Goal: Task Accomplishment & Management: Manage account settings

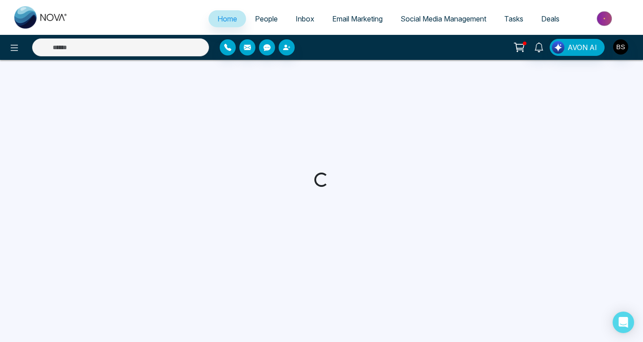
select select "*"
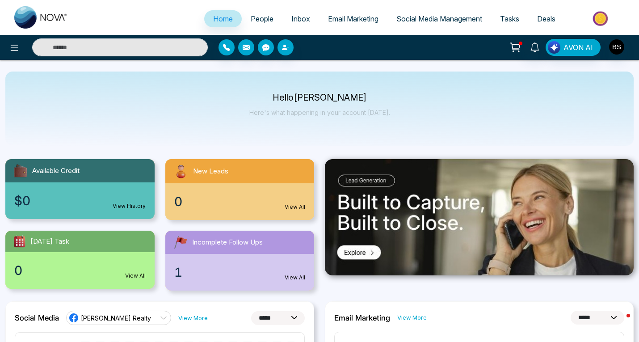
click at [453, 17] on span "Social Media Management" at bounding box center [439, 18] width 86 height 9
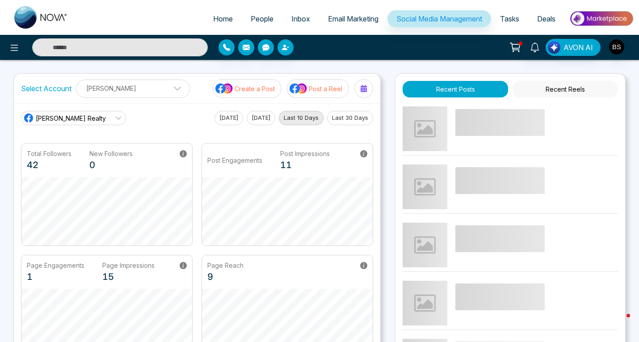
click at [217, 21] on span "Home" at bounding box center [223, 18] width 20 height 9
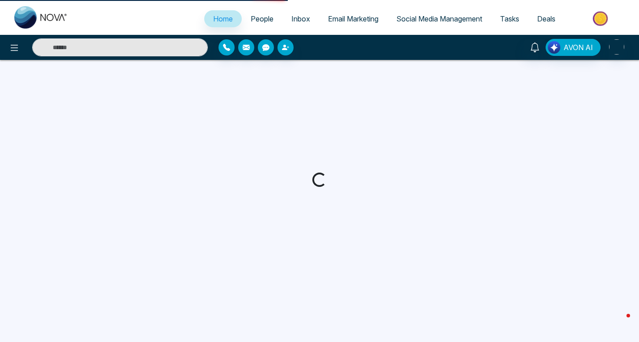
select select "*"
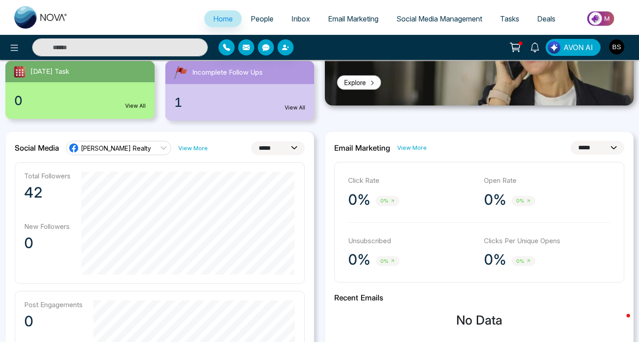
scroll to position [178, 0]
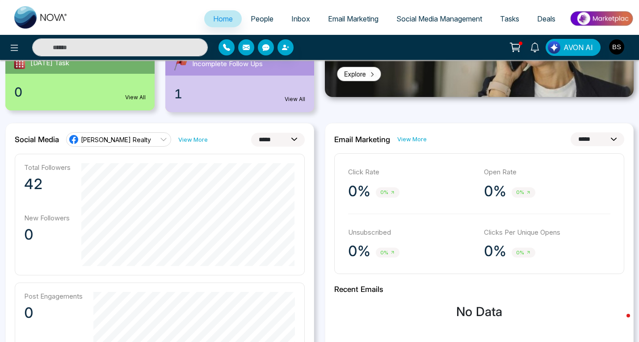
click at [147, 135] on link "[PERSON_NAME] Realty" at bounding box center [118, 139] width 105 height 14
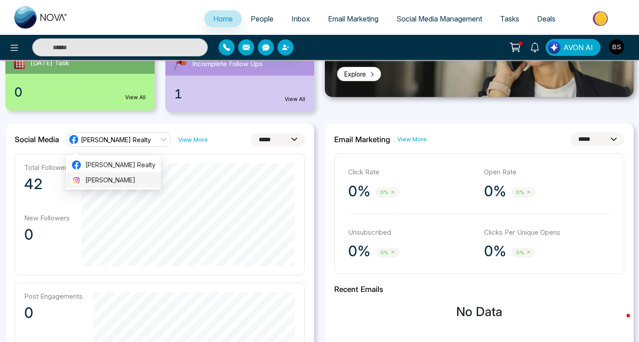
click at [121, 181] on span "[PERSON_NAME]" at bounding box center [120, 180] width 70 height 10
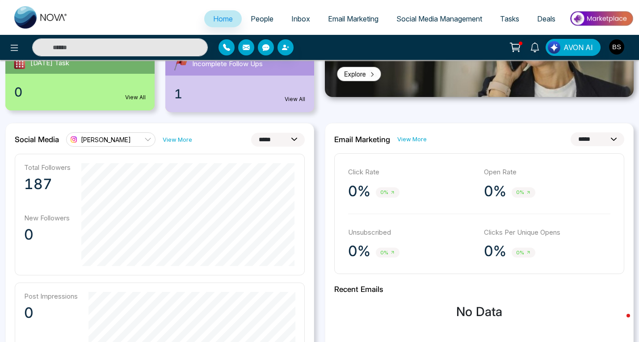
drag, startPoint x: 643, startPoint y: 114, endPoint x: 630, endPoint y: 103, distance: 17.1
click at [630, 103] on div at bounding box center [478, 46] width 319 height 131
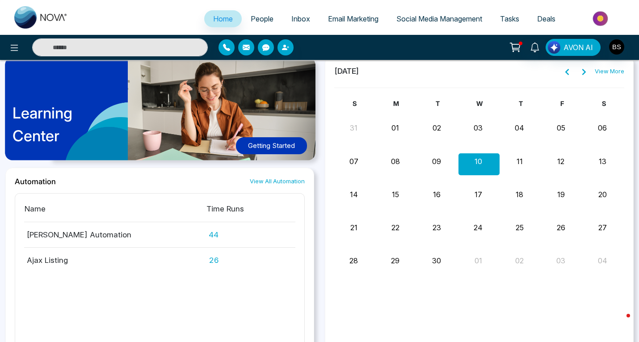
scroll to position [677, 0]
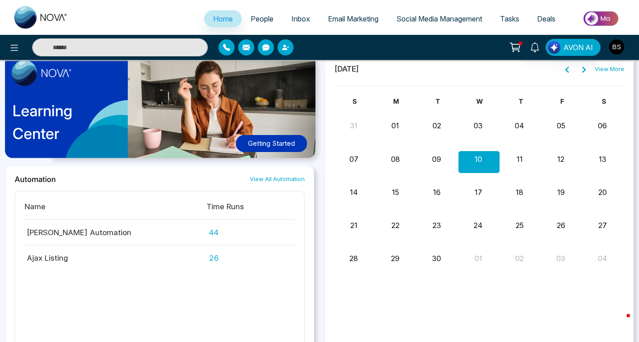
drag, startPoint x: 638, startPoint y: 315, endPoint x: 599, endPoint y: 319, distance: 39.1
drag, startPoint x: 596, startPoint y: 318, endPoint x: 465, endPoint y: 65, distance: 285.5
click at [465, 65] on div "September 2025 View More" at bounding box center [479, 69] width 290 height 12
click at [264, 18] on span "People" at bounding box center [262, 18] width 23 height 9
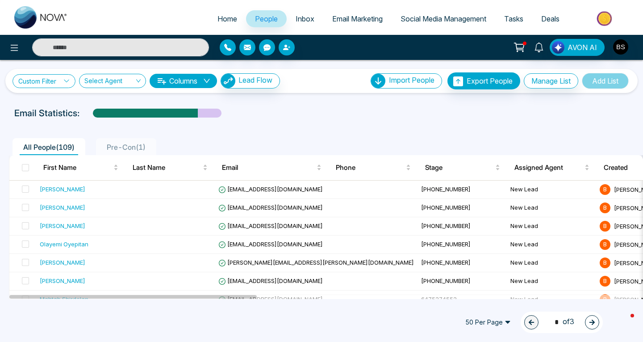
click at [65, 82] on icon at bounding box center [66, 81] width 6 height 6
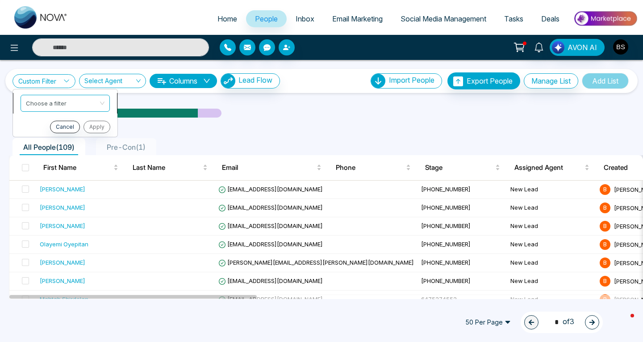
click at [102, 104] on div "Choose a filter" at bounding box center [65, 103] width 89 height 17
click at [229, 100] on div "Custom Filter Choose a filter Cancel Apply Select Agent Columns Lead Flow Impor…" at bounding box center [321, 179] width 643 height 239
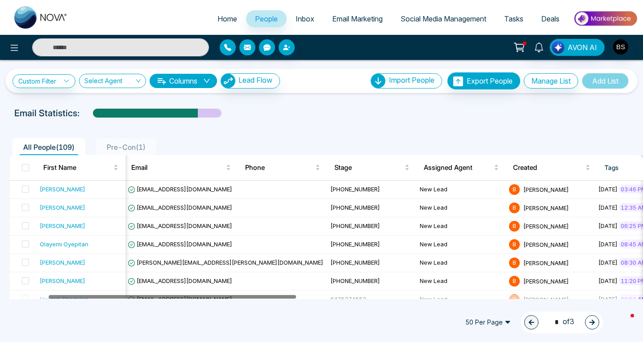
scroll to position [0, 100]
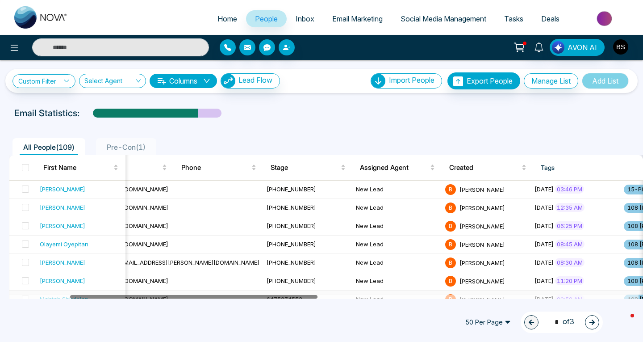
drag, startPoint x: 198, startPoint y: 295, endPoint x: 260, endPoint y: 293, distance: 61.7
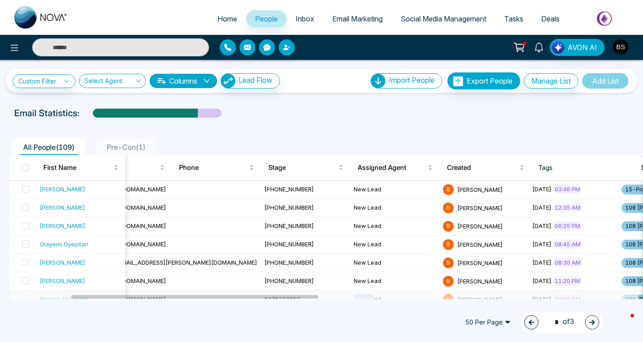
drag, startPoint x: 260, startPoint y: 293, endPoint x: 286, endPoint y: 293, distance: 25.9
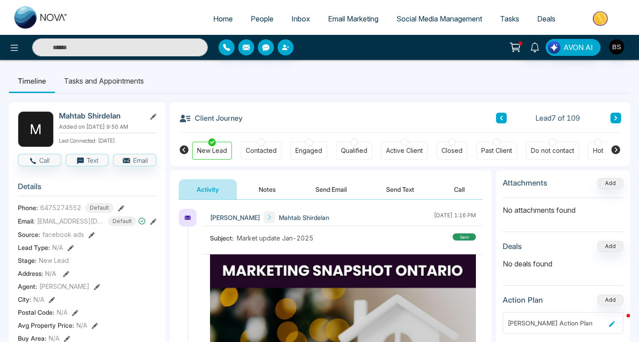
click at [253, 17] on span "People" at bounding box center [262, 18] width 23 height 9
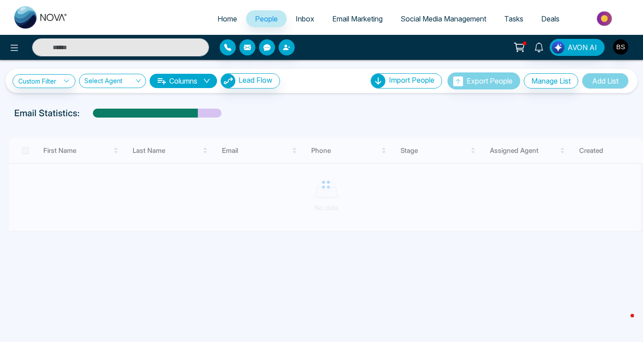
click at [255, 17] on span "People" at bounding box center [266, 18] width 23 height 9
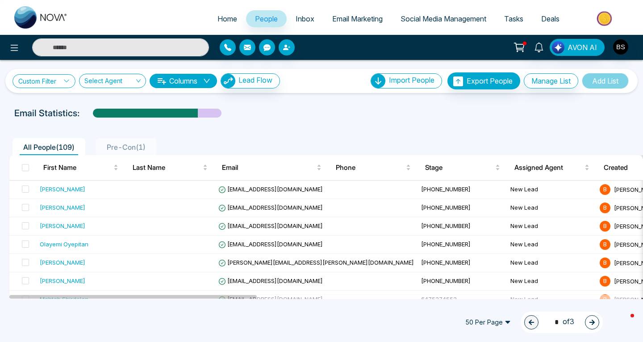
click at [60, 78] on link "Custom Filter" at bounding box center [44, 81] width 63 height 14
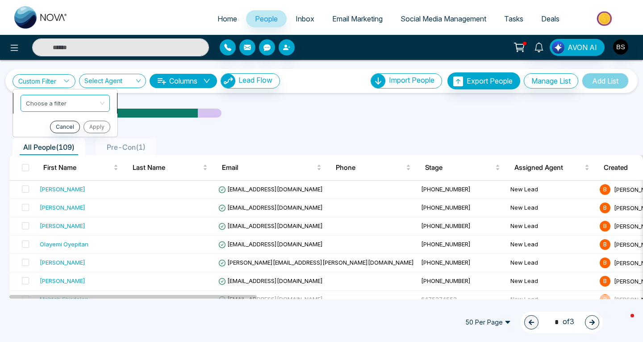
click at [103, 103] on div "Choose a filter" at bounding box center [65, 103] width 89 height 17
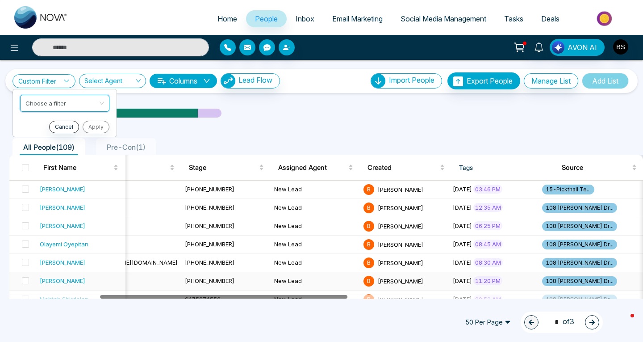
drag, startPoint x: 139, startPoint y: 295, endPoint x: 232, endPoint y: 286, distance: 93.3
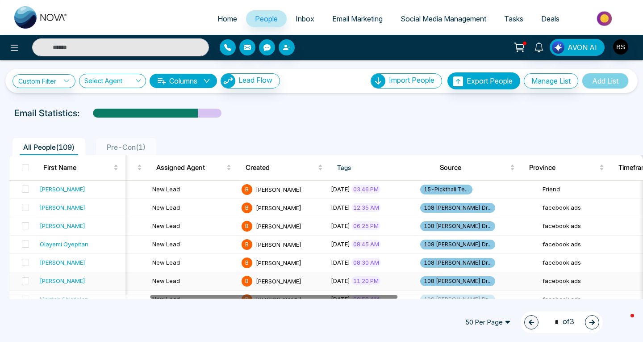
drag, startPoint x: 228, startPoint y: 296, endPoint x: 276, endPoint y: 288, distance: 48.5
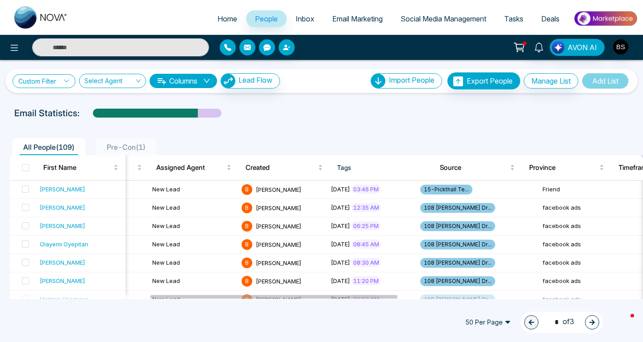
click at [68, 77] on link "Custom Filter" at bounding box center [44, 81] width 63 height 14
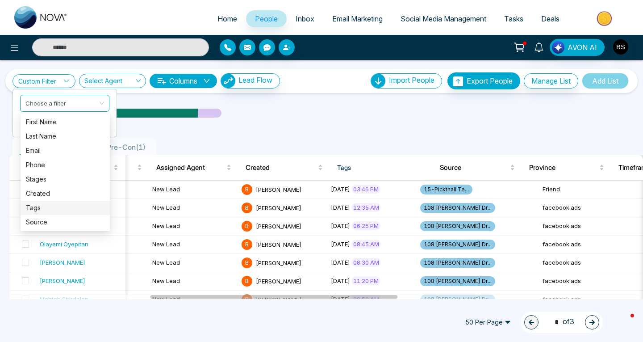
drag, startPoint x: 106, startPoint y: 104, endPoint x: 38, endPoint y: 206, distance: 123.0
click at [38, 206] on div "Tags" at bounding box center [65, 208] width 79 height 10
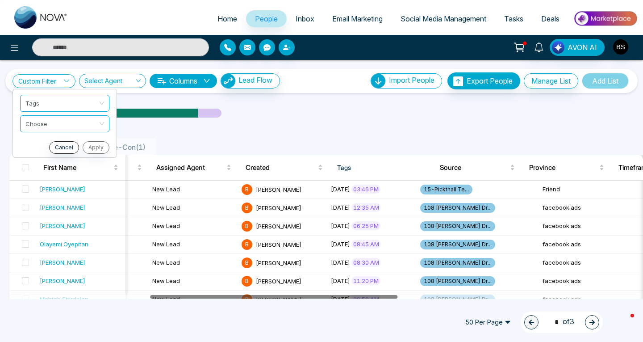
drag, startPoint x: 339, startPoint y: 294, endPoint x: 356, endPoint y: 296, distance: 17.0
click at [356, 296] on div at bounding box center [323, 296] width 629 height 4
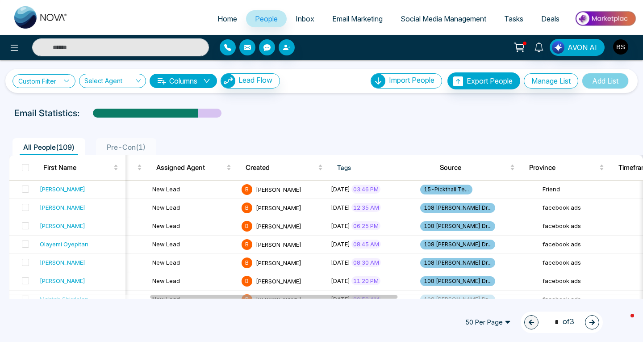
click at [67, 79] on icon at bounding box center [66, 81] width 6 height 6
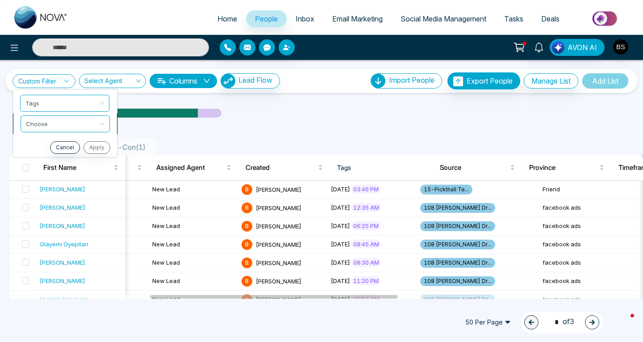
click at [102, 121] on div "Choose" at bounding box center [65, 123] width 89 height 17
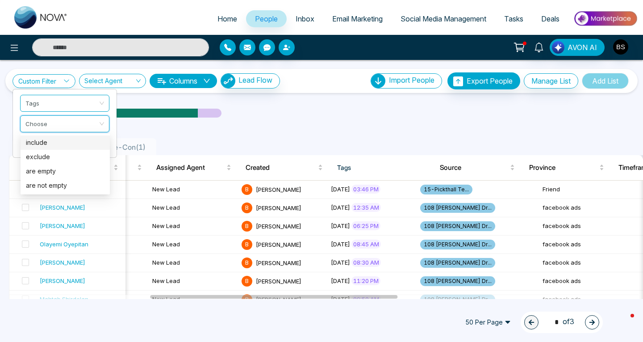
click at [61, 143] on div "include" at bounding box center [65, 143] width 79 height 10
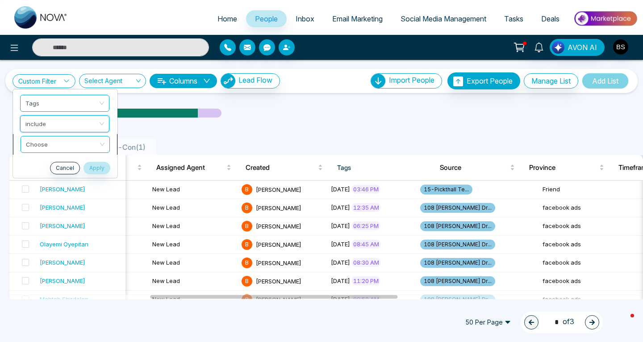
click at [103, 143] on div "Choose" at bounding box center [65, 144] width 89 height 17
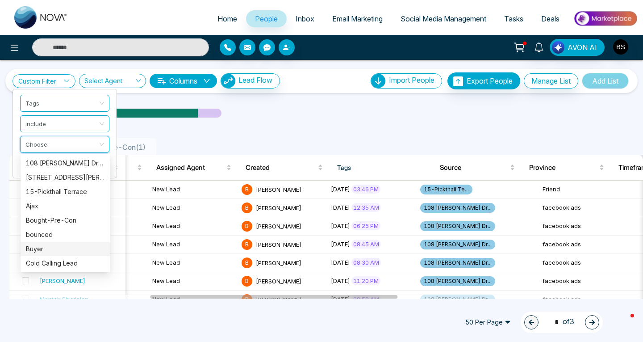
click at [94, 248] on div "Buyer" at bounding box center [65, 249] width 79 height 10
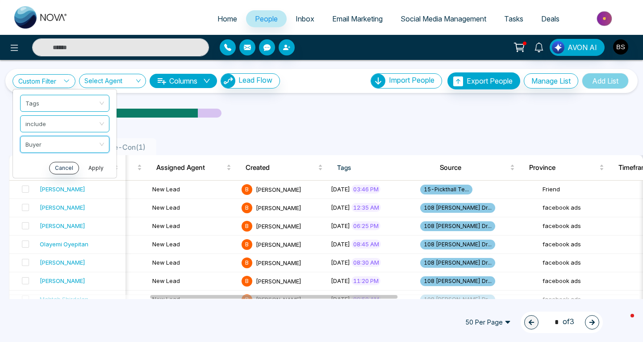
click at [96, 168] on button "Apply" at bounding box center [96, 168] width 27 height 13
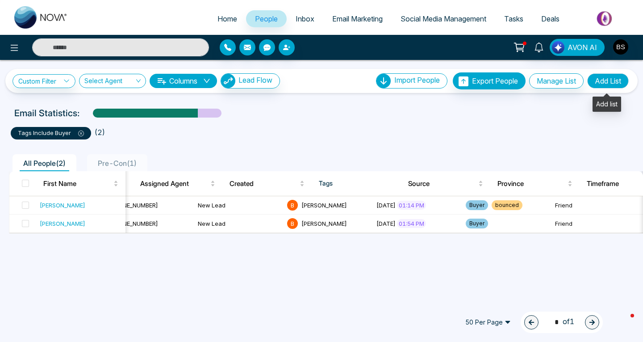
click at [613, 83] on button "Add List" at bounding box center [608, 80] width 42 height 15
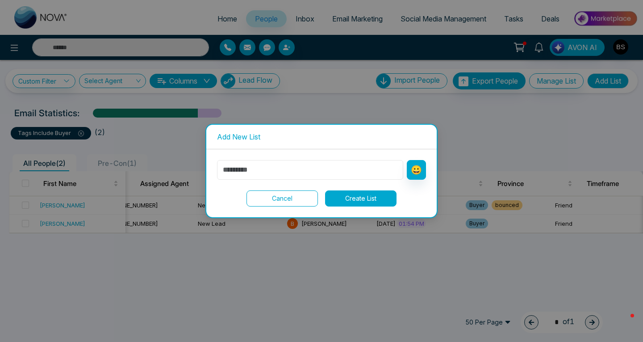
click at [239, 176] on input "text" at bounding box center [310, 170] width 186 height 20
type input "*"
click at [375, 197] on button "Create List" at bounding box center [360, 198] width 71 height 16
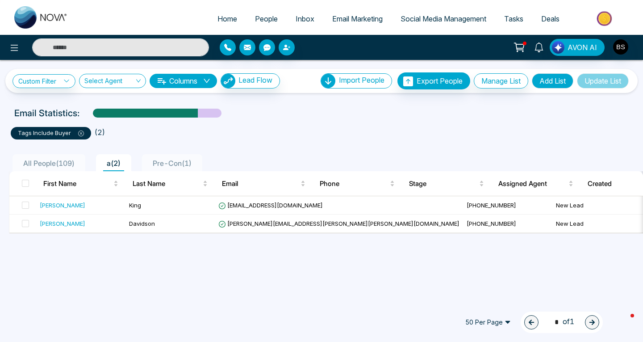
click at [353, 13] on link "Email Marketing" at bounding box center [357, 18] width 68 height 17
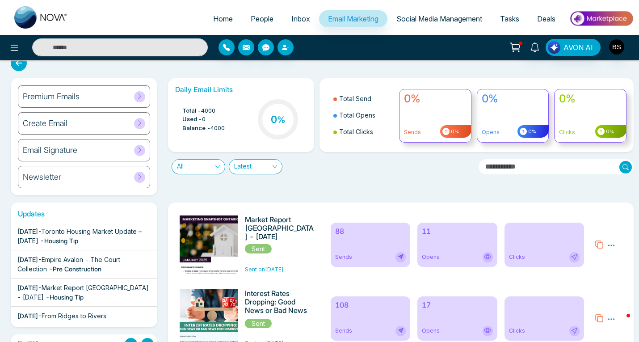
scroll to position [9, 0]
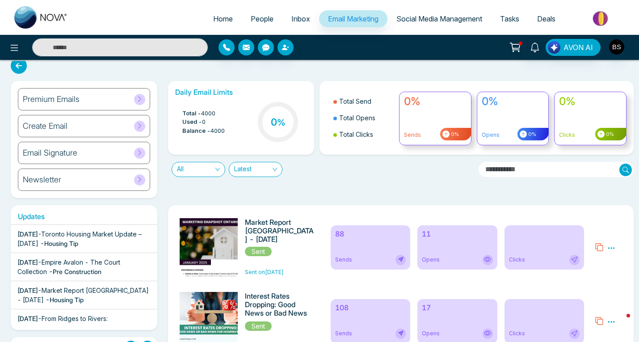
click at [98, 235] on span "Toronto Housing Market Update – [DATE]" at bounding box center [79, 238] width 124 height 17
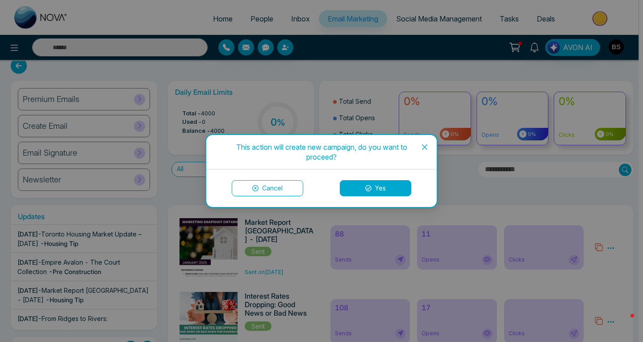
click at [378, 187] on button "Yes" at bounding box center [375, 188] width 71 height 16
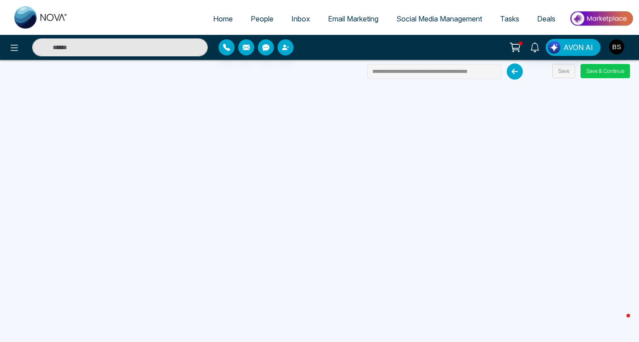
click at [603, 70] on button "Save & Continue" at bounding box center [605, 71] width 50 height 14
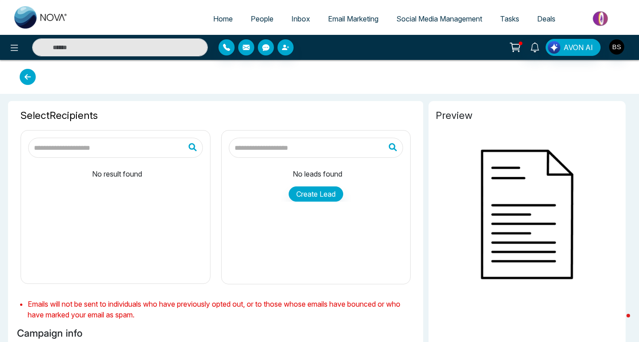
type input "**********"
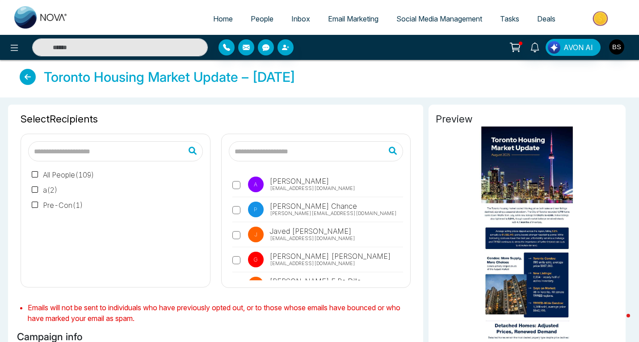
drag, startPoint x: 120, startPoint y: 188, endPoint x: 0, endPoint y: 201, distance: 120.4
click at [235, 205] on label "P Paul Chance Paul.chance24@gmail.com" at bounding box center [317, 211] width 171 height 21
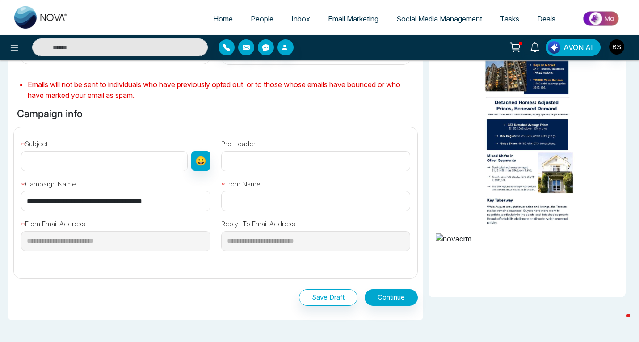
scroll to position [228, 0]
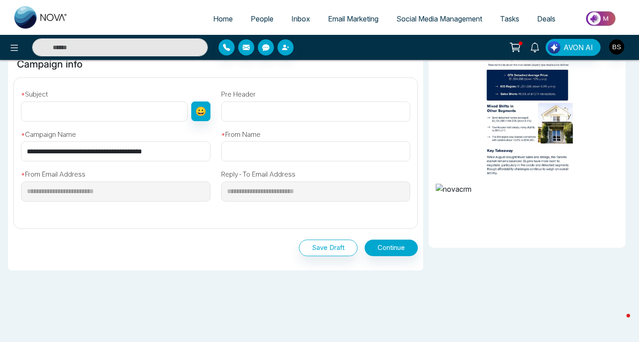
scroll to position [279, 0]
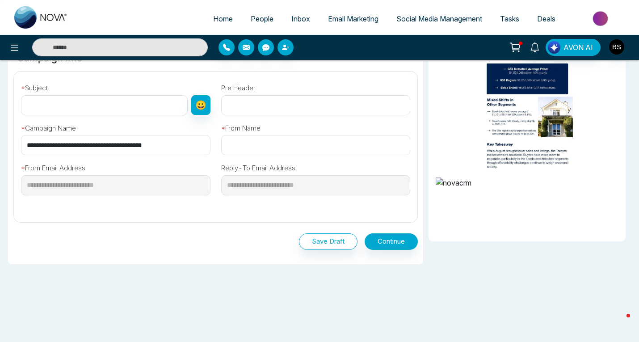
click at [431, 18] on span "Social Media Management" at bounding box center [439, 18] width 86 height 9
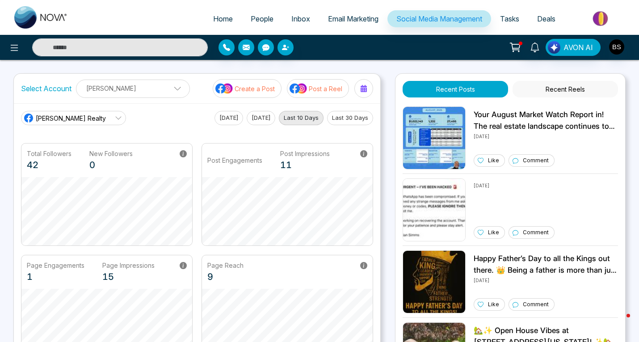
click at [615, 69] on div "Home People Inbox Email Marketing Social Media Management Tasks Deals AVON AI S…" at bounding box center [319, 288] width 639 height 577
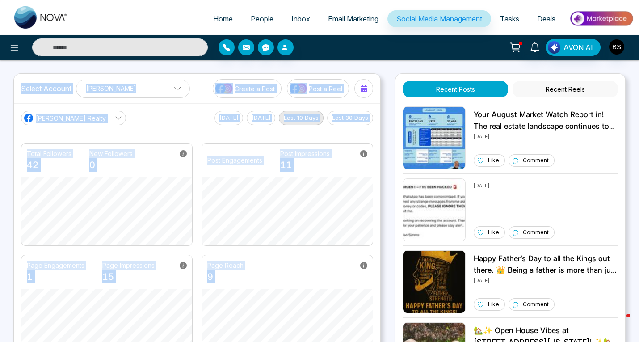
drag, startPoint x: 422, startPoint y: 68, endPoint x: 359, endPoint y: 64, distance: 63.1
click at [359, 64] on div "Home People Inbox Email Marketing Social Media Management Tasks Deals AVON AI S…" at bounding box center [319, 288] width 639 height 577
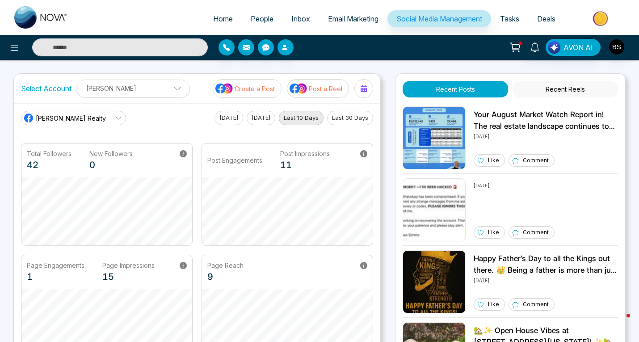
click at [368, 59] on div "AVON AI" at bounding box center [319, 47] width 639 height 25
click at [240, 93] on p "Create a Post" at bounding box center [254, 88] width 40 height 9
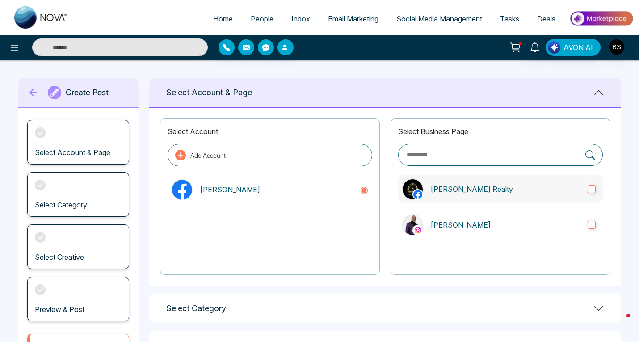
click at [426, 191] on label "[PERSON_NAME] Realty" at bounding box center [500, 189] width 205 height 29
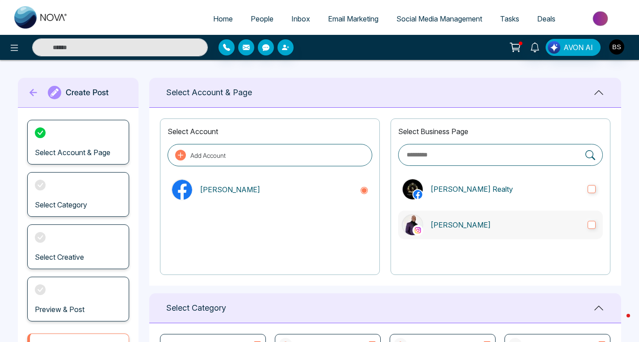
click at [425, 229] on label "[PERSON_NAME]" at bounding box center [500, 224] width 205 height 29
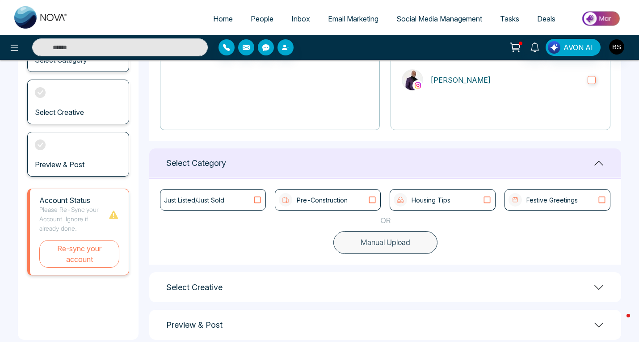
scroll to position [159, 0]
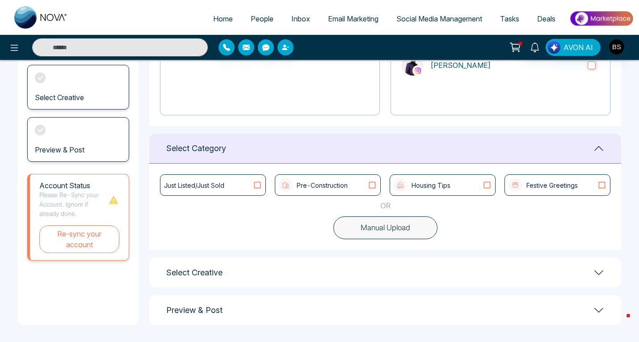
click at [522, 184] on div "Festive Greetings" at bounding box center [542, 184] width 69 height 13
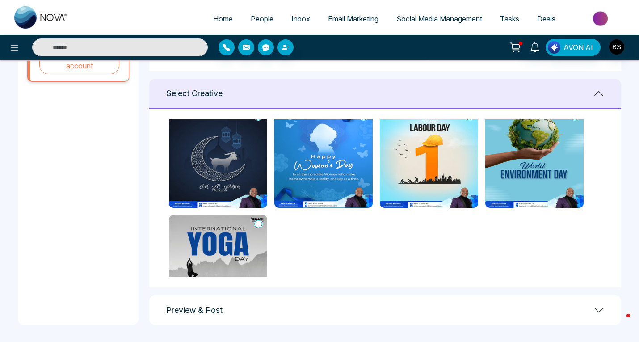
scroll to position [18, 0]
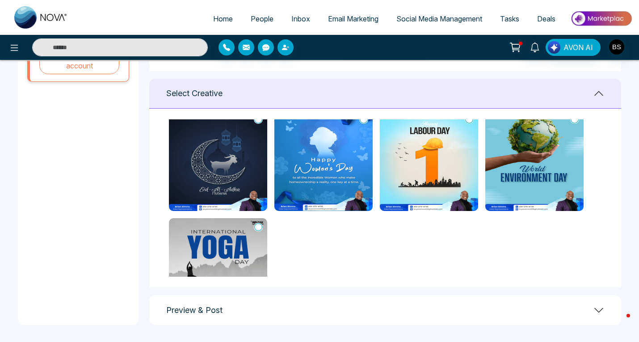
click at [234, 150] on img at bounding box center [218, 160] width 98 height 100
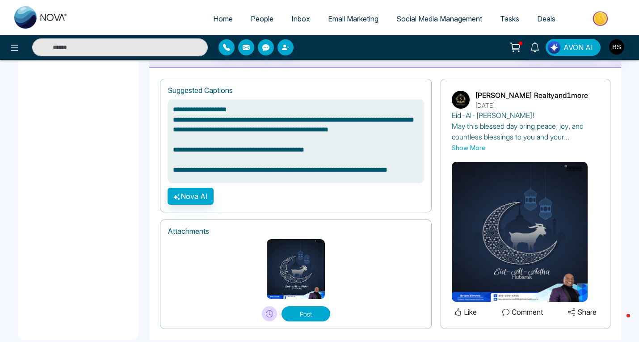
scroll to position [610, 0]
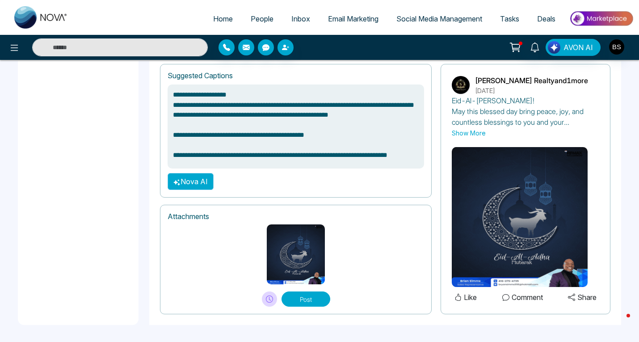
click at [202, 180] on button "Nova AI" at bounding box center [190, 181] width 46 height 17
type textarea "**********"
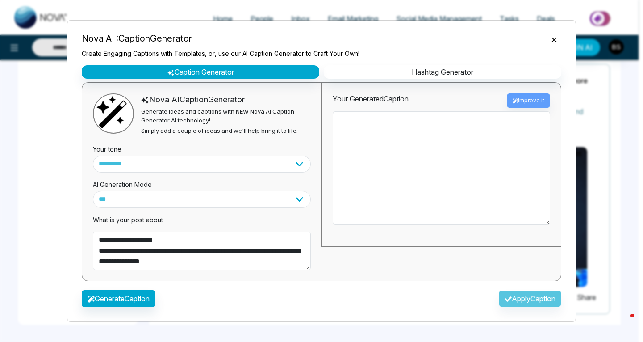
type textarea "**********"
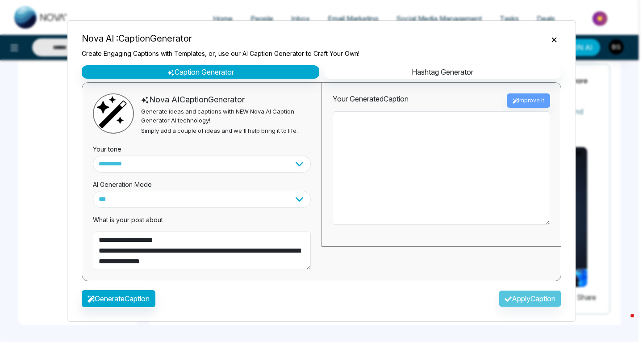
type textarea "**********"
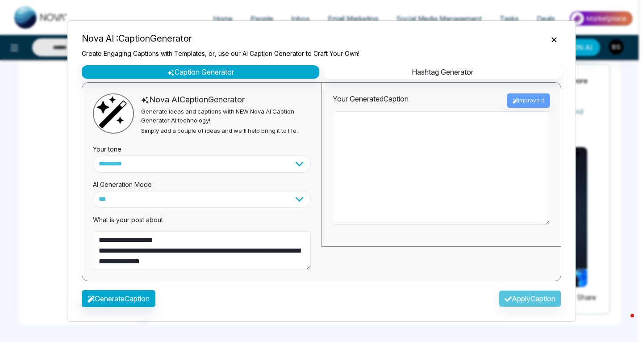
type textarea "**********"
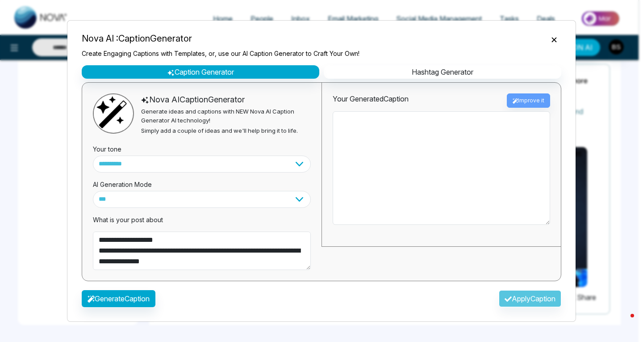
type textarea "**********"
click at [298, 161] on select "**********" at bounding box center [202, 163] width 218 height 17
type textarea "**********"
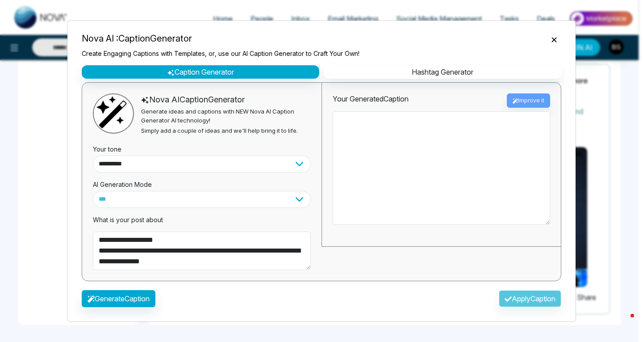
type textarea "**********"
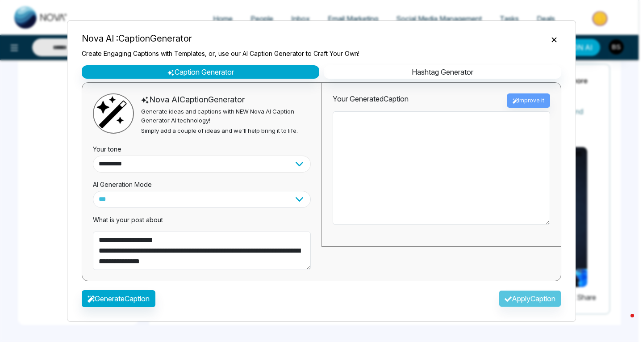
select select "*******"
click at [93, 155] on select "**********" at bounding box center [202, 163] width 218 height 17
type textarea "**********"
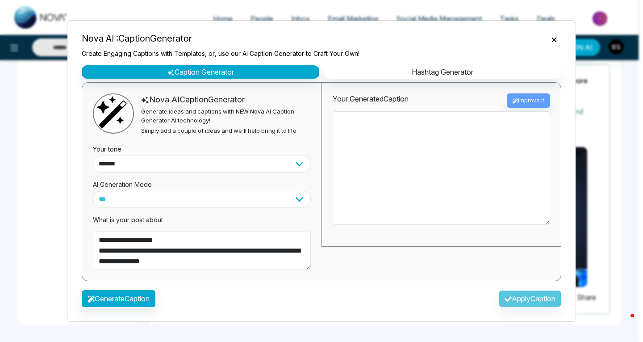
type textarea "**********"
click at [296, 195] on select "**********" at bounding box center [202, 199] width 218 height 17
type textarea "**********"
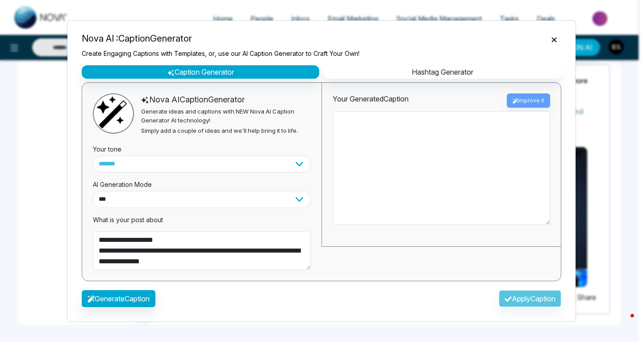
type textarea "**********"
select select "*********"
click at [93, 191] on select "**********" at bounding box center [202, 199] width 218 height 17
type textarea "**********"
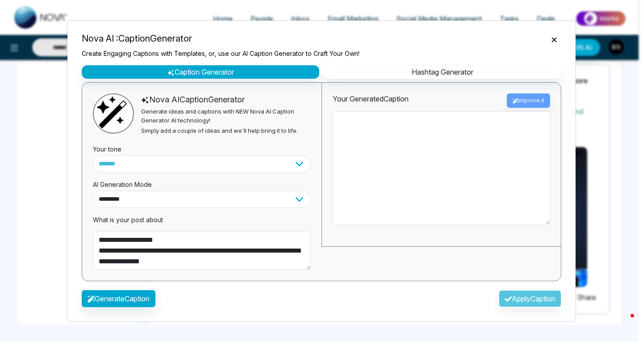
type textarea "**********"
click at [150, 297] on button "Generate Caption" at bounding box center [119, 298] width 74 height 17
type textarea "**********"
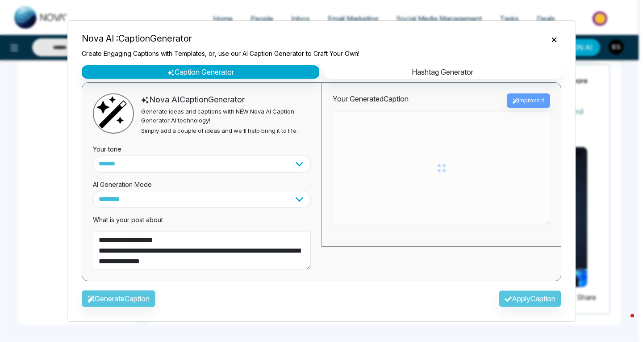
type textarea "**********"
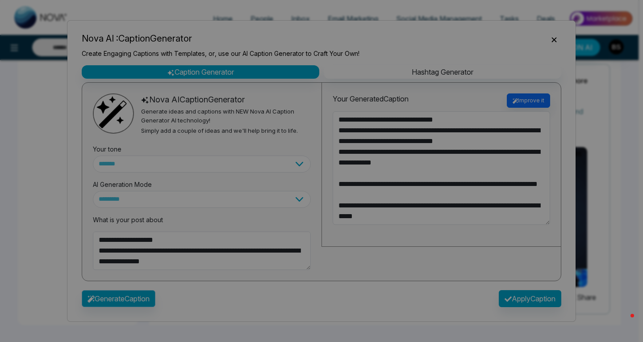
type textarea "**********"
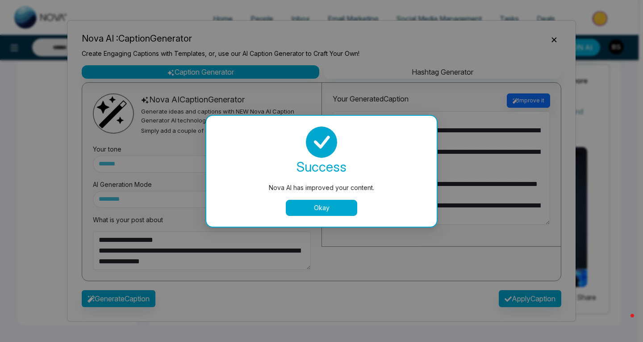
click at [296, 205] on button "Okay" at bounding box center [321, 208] width 71 height 16
type textarea "**********"
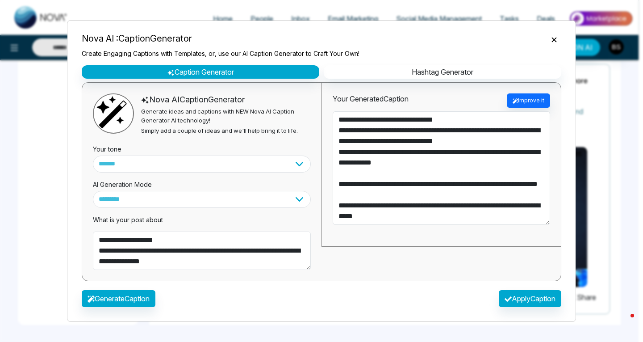
type textarea "**********"
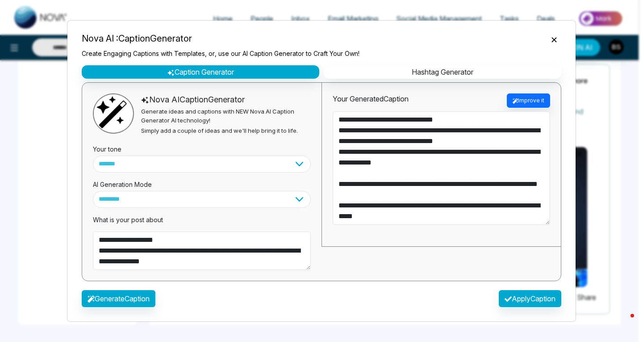
type textarea "**********"
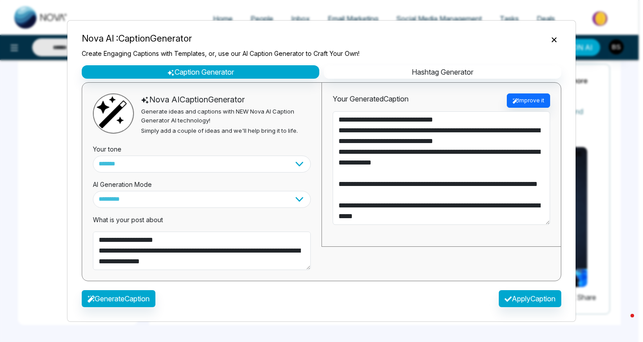
type textarea "**********"
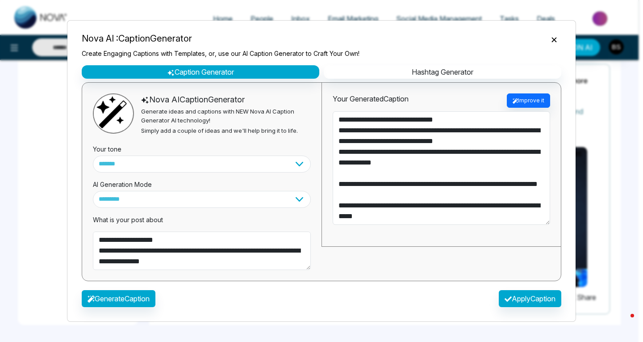
type textarea "**********"
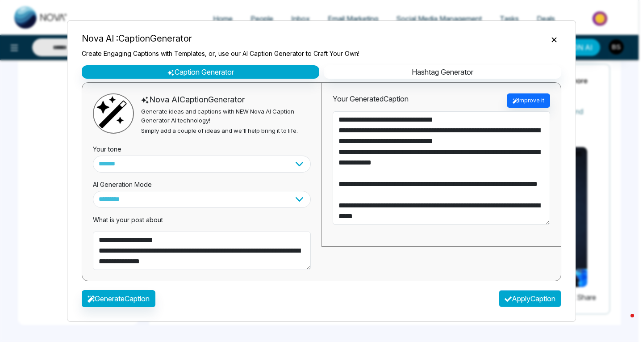
click at [538, 301] on button "Apply Caption" at bounding box center [530, 298] width 63 height 17
type textarea "**********"
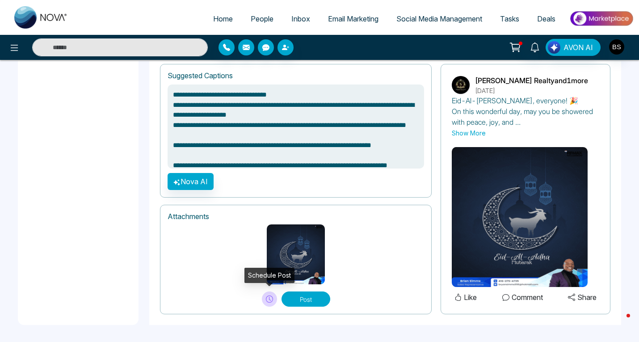
click at [270, 301] on icon at bounding box center [269, 298] width 7 height 7
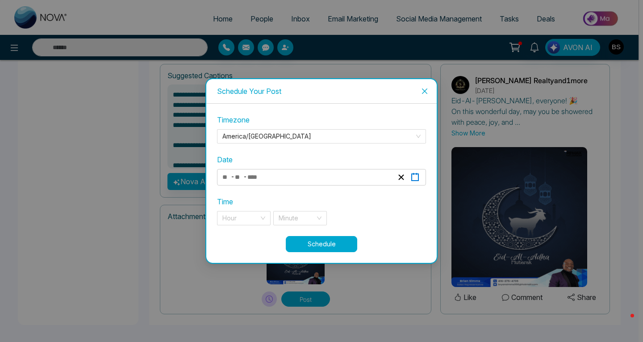
click at [414, 176] on icon "button" at bounding box center [415, 177] width 8 height 8
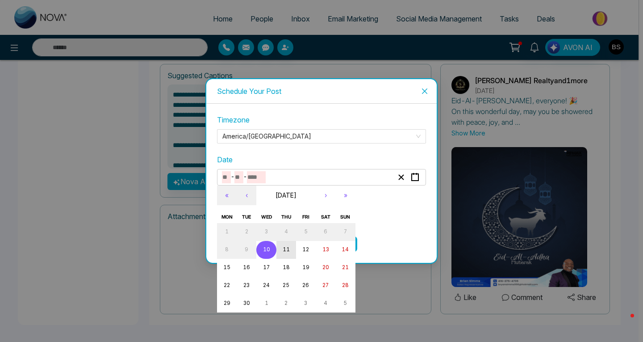
click at [285, 252] on abbr "11" at bounding box center [286, 249] width 7 height 6
type input "*"
type input "**"
type input "****"
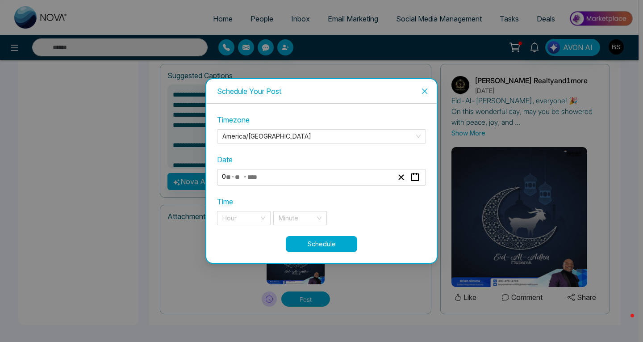
click at [423, 91] on icon "close" at bounding box center [424, 91] width 7 height 7
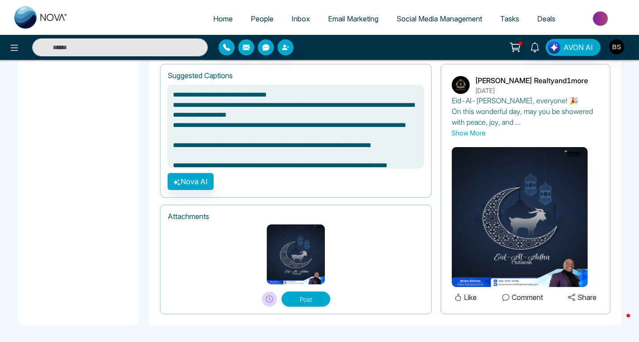
drag, startPoint x: 638, startPoint y: 228, endPoint x: 633, endPoint y: 176, distance: 52.9
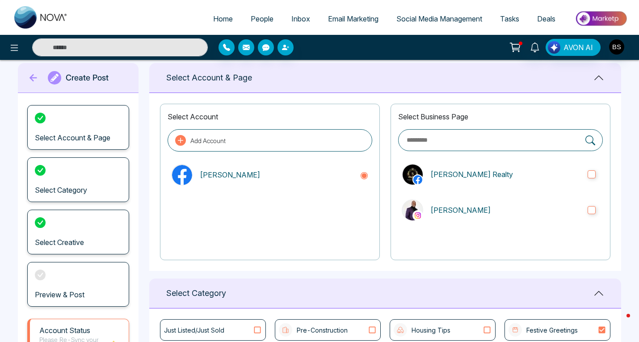
scroll to position [0, 0]
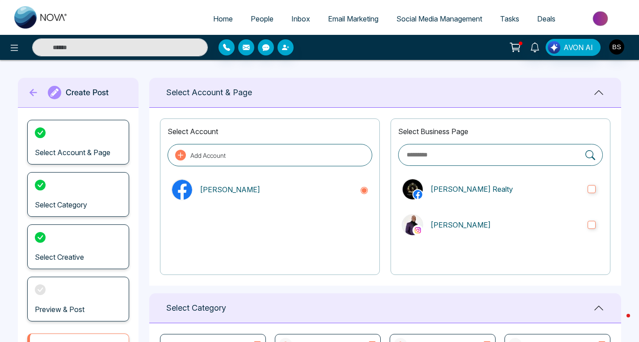
click at [416, 15] on span "Social Media Management" at bounding box center [439, 18] width 86 height 9
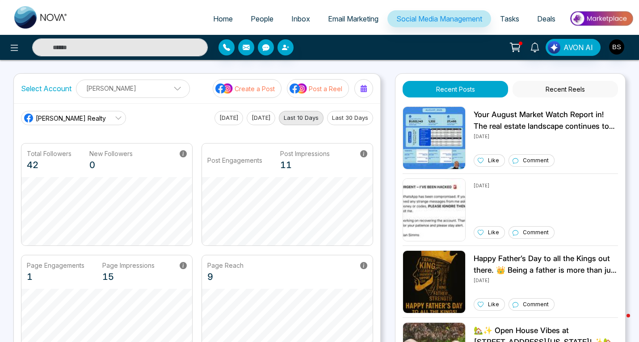
click at [328, 94] on button "Post a Reel" at bounding box center [318, 88] width 62 height 19
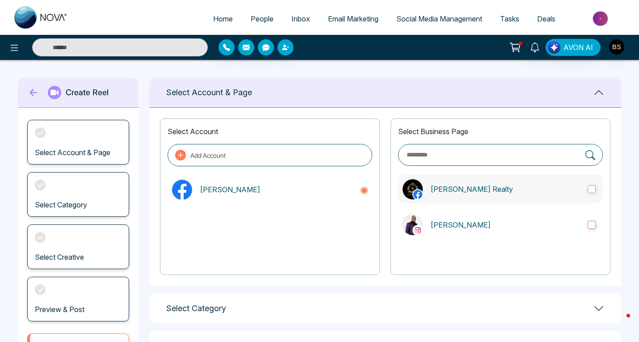
click at [474, 188] on p "[PERSON_NAME] Realty" at bounding box center [505, 189] width 150 height 11
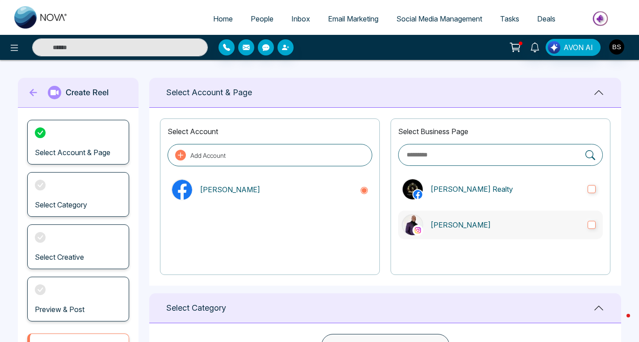
click at [467, 220] on p "[PERSON_NAME]" at bounding box center [505, 224] width 150 height 11
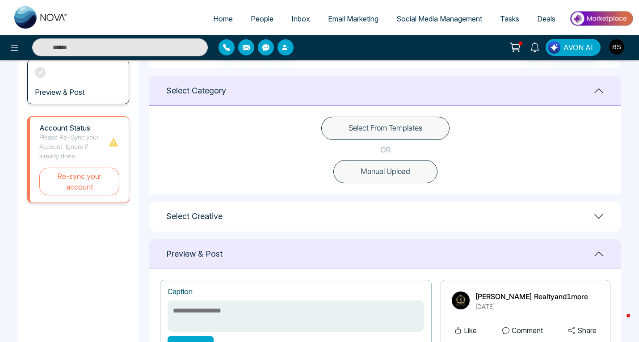
scroll to position [218, 0]
click at [423, 126] on button "Select From Templates" at bounding box center [385, 127] width 128 height 23
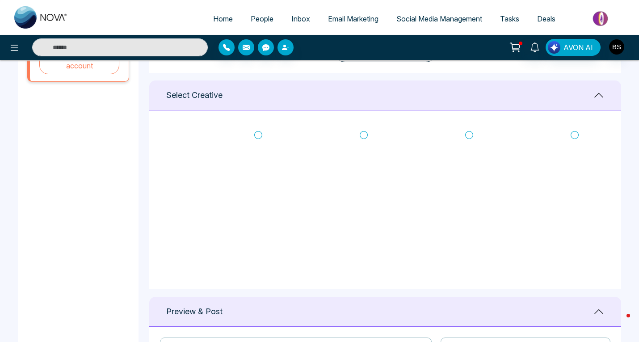
scroll to position [0, 0]
click at [259, 136] on icon at bounding box center [258, 138] width 8 height 9
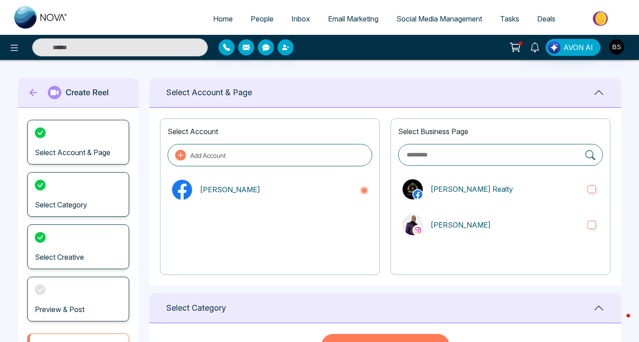
click at [417, 18] on span "Social Media Management" at bounding box center [439, 18] width 86 height 9
type textarea "**********"
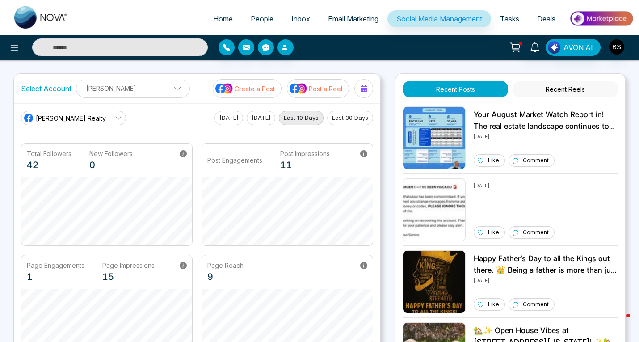
click at [37, 88] on label "Select Account" at bounding box center [46, 88] width 50 height 11
click at [164, 85] on p "[PERSON_NAME]" at bounding box center [133, 88] width 102 height 15
click at [163, 109] on icon "button" at bounding box center [164, 110] width 6 height 7
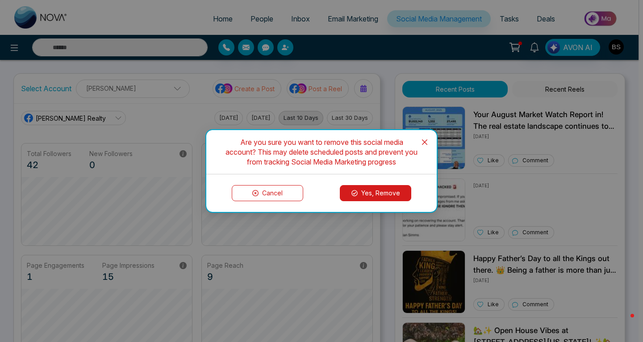
click at [361, 193] on button "Yes, Remove" at bounding box center [375, 193] width 71 height 16
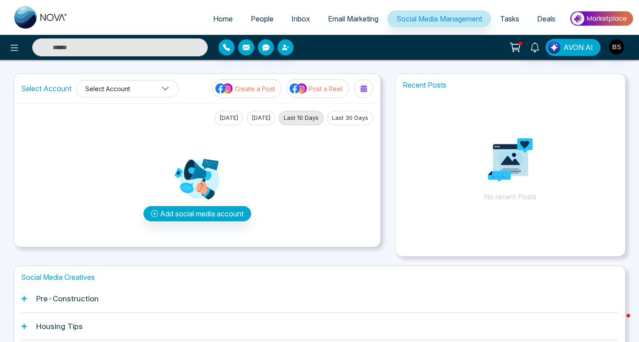
click at [166, 84] on icon at bounding box center [165, 88] width 8 height 8
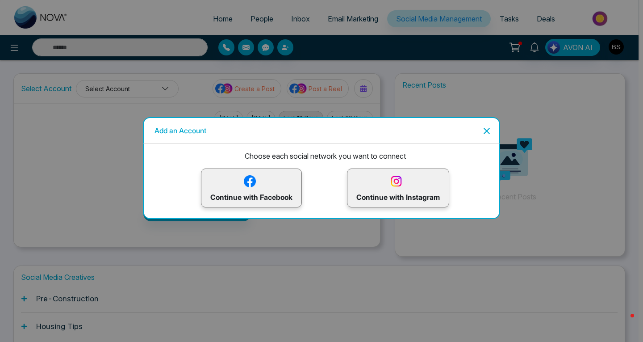
click at [166, 84] on div "Add an Account Choose each social network you want to connect Continue with Fac…" at bounding box center [321, 171] width 643 height 342
click at [257, 175] on img at bounding box center [250, 181] width 16 height 16
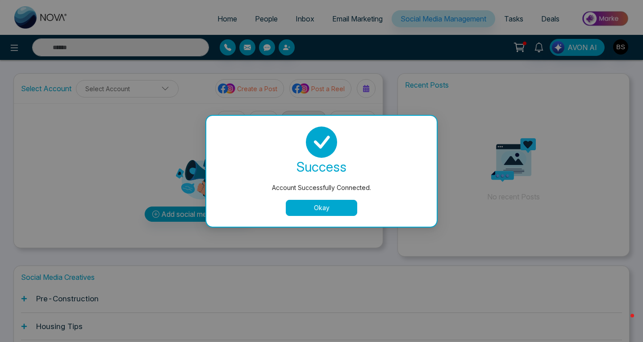
click at [324, 207] on button "Okay" at bounding box center [321, 208] width 71 height 16
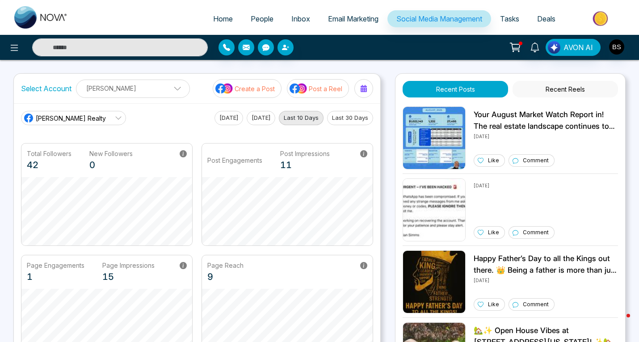
click at [115, 117] on icon at bounding box center [118, 117] width 7 height 7
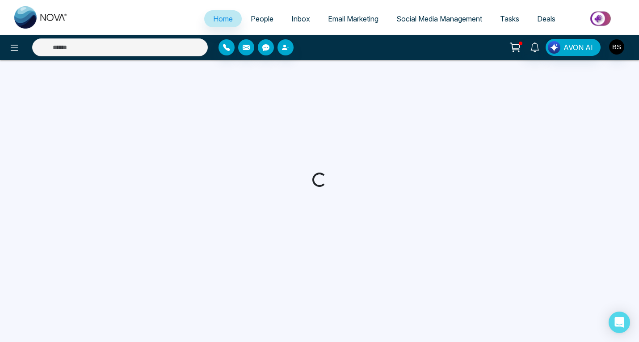
select select "*"
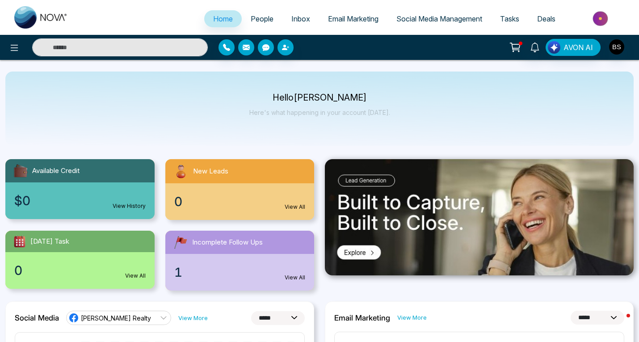
click at [346, 14] on link "Email Marketing" at bounding box center [353, 18] width 68 height 17
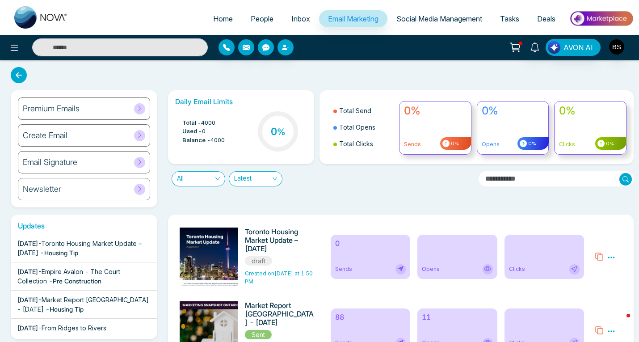
click at [86, 162] on div "Email Signature" at bounding box center [84, 162] width 132 height 22
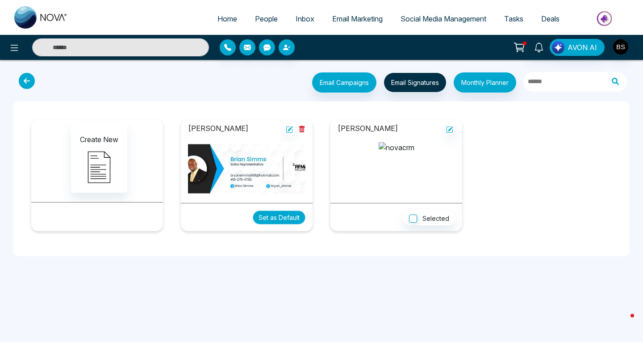
click at [285, 216] on button "Set as Default" at bounding box center [279, 217] width 53 height 14
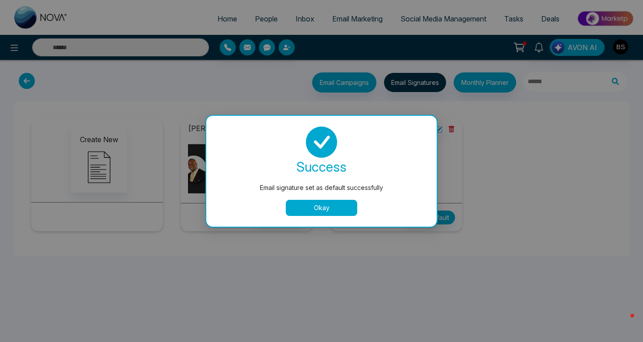
click at [310, 214] on button "Okay" at bounding box center [321, 208] width 71 height 16
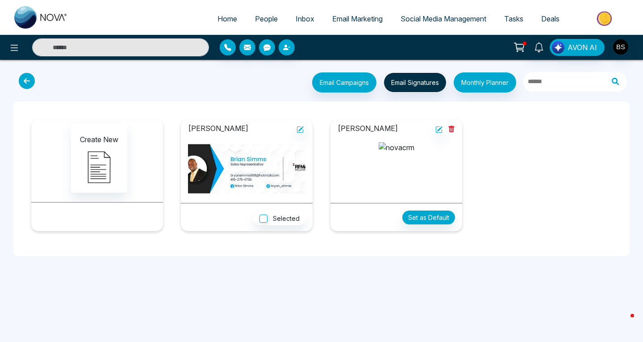
click at [452, 127] on icon at bounding box center [451, 129] width 7 height 7
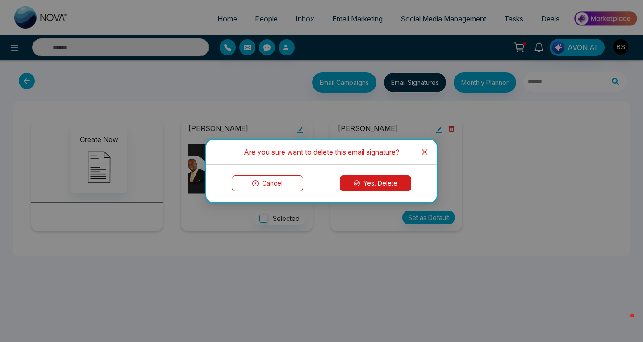
click at [396, 181] on button "Yes, Delete" at bounding box center [375, 183] width 71 height 16
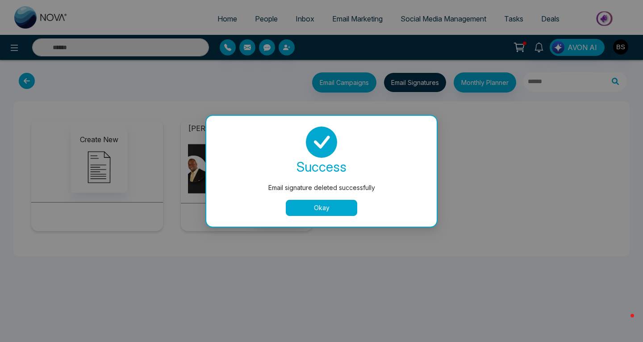
click at [347, 206] on button "Okay" at bounding box center [321, 208] width 71 height 16
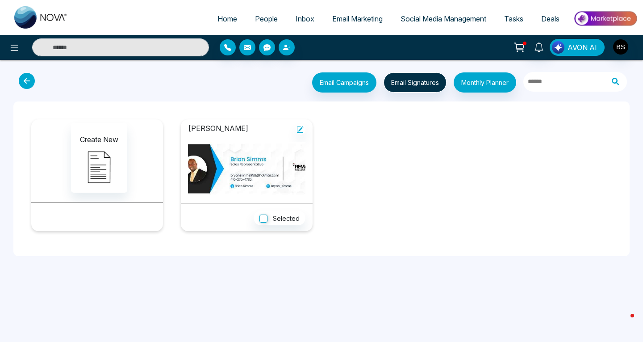
click at [574, 52] on span "AVON AI" at bounding box center [582, 47] width 29 height 11
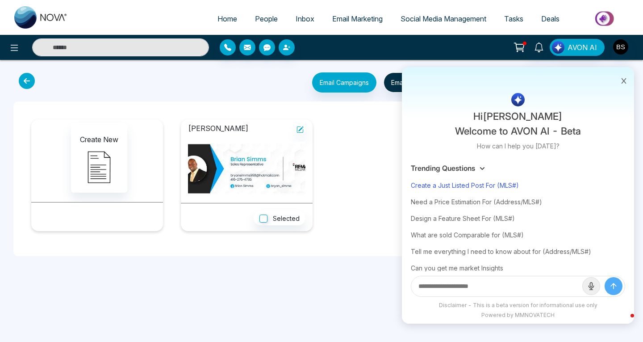
click at [504, 187] on div "Create a Just Listed Post For (MLS#)" at bounding box center [518, 185] width 214 height 17
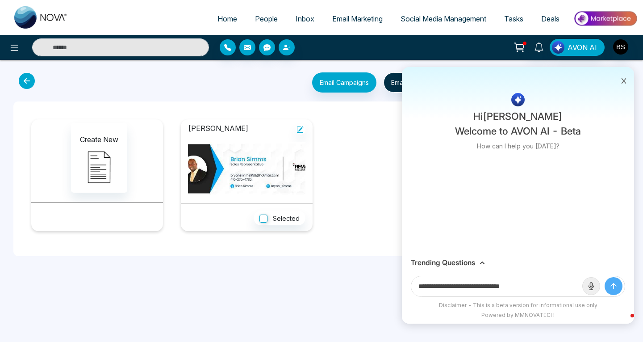
click at [455, 289] on input "**********" at bounding box center [496, 286] width 171 height 20
click at [533, 287] on input "**********" at bounding box center [496, 286] width 171 height 20
type input "**********"
click at [613, 287] on icon "submit" at bounding box center [613, 285] width 9 height 9
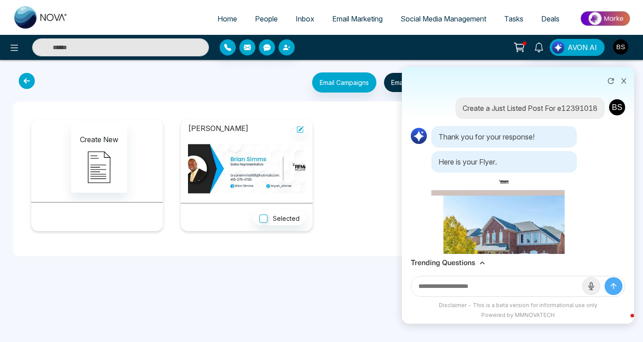
scroll to position [37, 0]
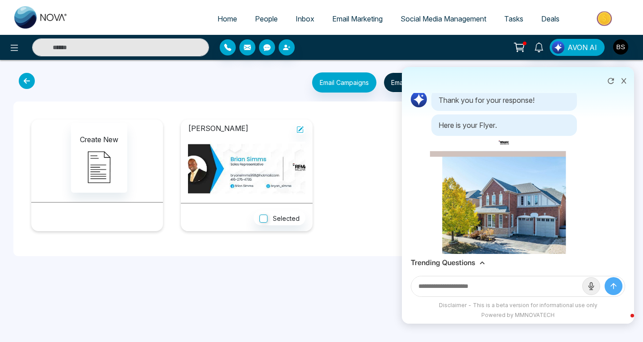
click at [530, 222] on img at bounding box center [504, 269] width 149 height 264
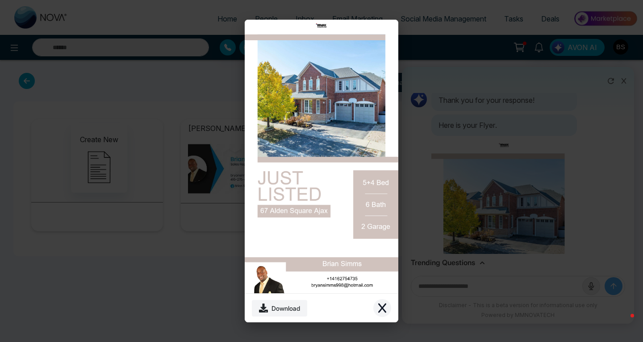
click at [384, 304] on icon "Close modal" at bounding box center [382, 307] width 11 height 11
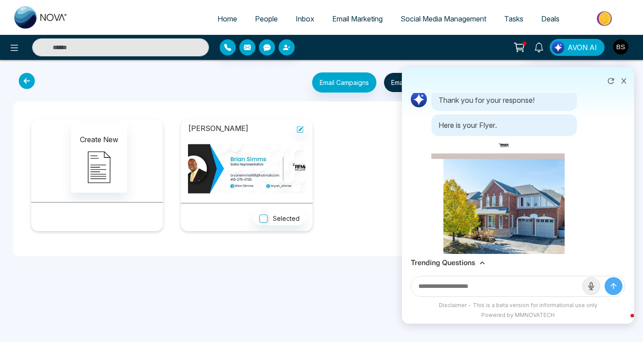
drag, startPoint x: 623, startPoint y: 81, endPoint x: 447, endPoint y: 94, distance: 176.5
click at [447, 94] on div "Create a Just Listed Post For e12391018 Thank you for your response! Here is yo…" at bounding box center [518, 173] width 232 height 161
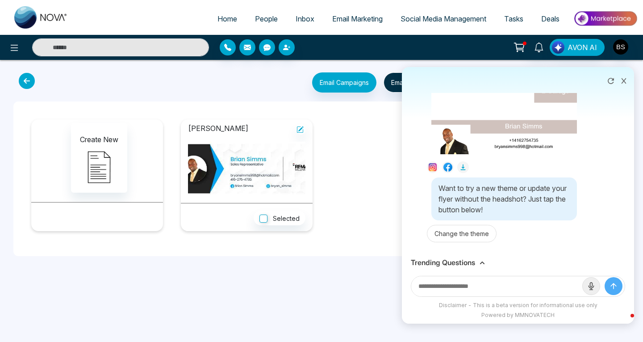
scroll to position [283, 0]
click at [464, 235] on button "Change the theme" at bounding box center [462, 233] width 70 height 17
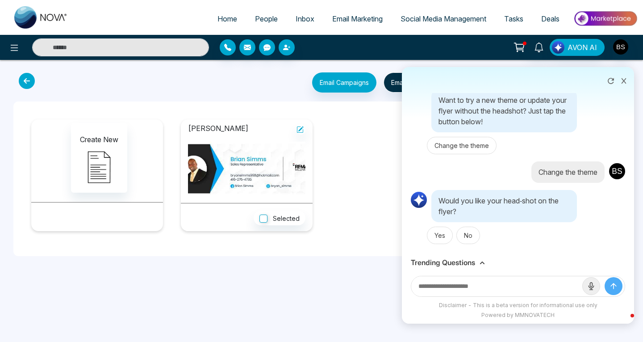
scroll to position [372, 0]
click at [433, 236] on button "Yes" at bounding box center [440, 233] width 26 height 17
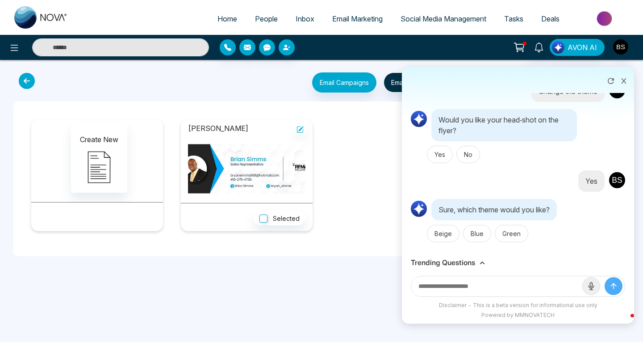
scroll to position [451, 0]
click at [476, 240] on button "Blue" at bounding box center [477, 233] width 28 height 17
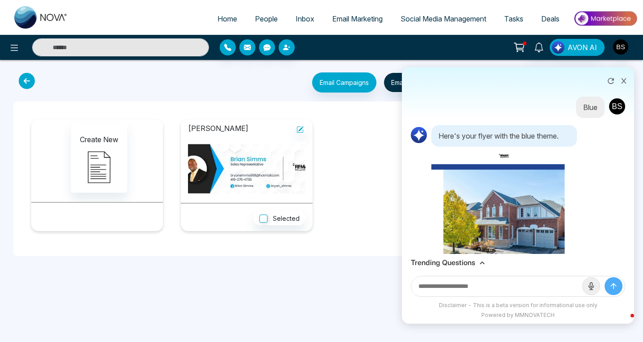
scroll to position [607, 0]
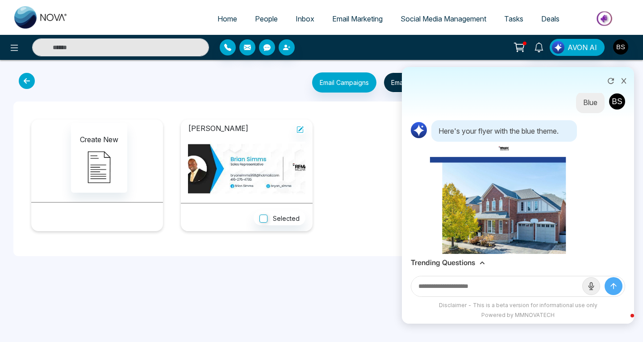
click at [507, 205] on img at bounding box center [504, 274] width 149 height 264
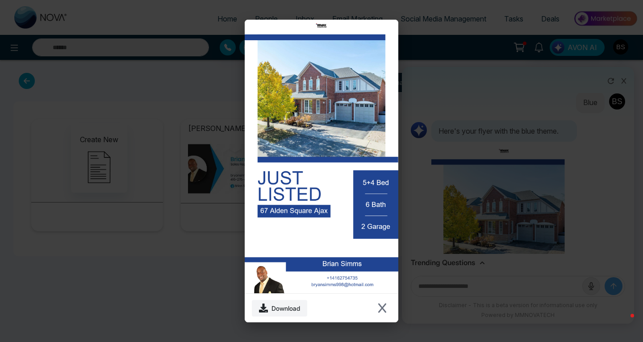
click at [361, 144] on img at bounding box center [322, 156] width 154 height 273
click at [380, 305] on icon "Close modal" at bounding box center [382, 307] width 8 height 9
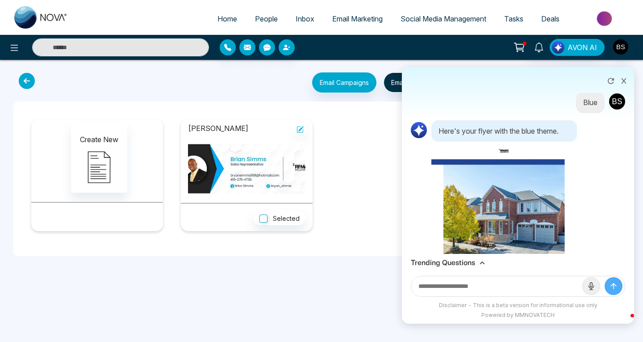
click at [622, 79] on icon at bounding box center [624, 81] width 6 height 6
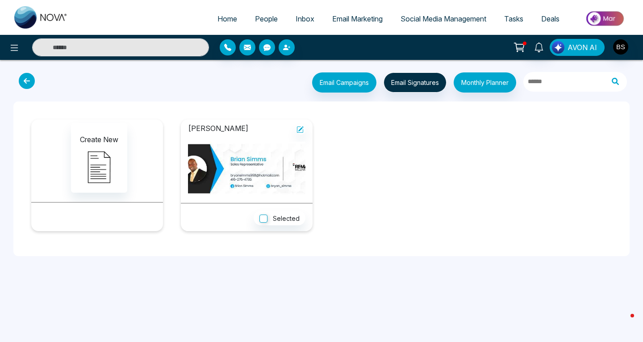
click at [573, 50] on span "AVON AI" at bounding box center [582, 47] width 29 height 11
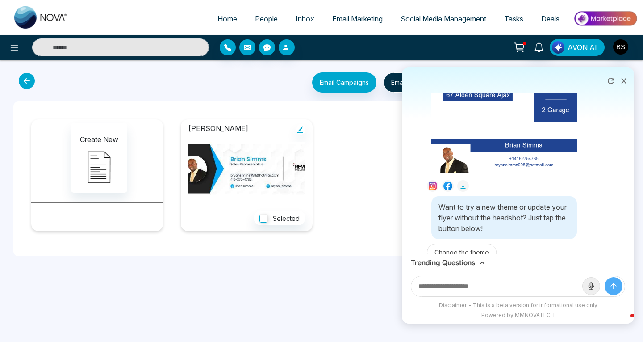
scroll to position [853, 0]
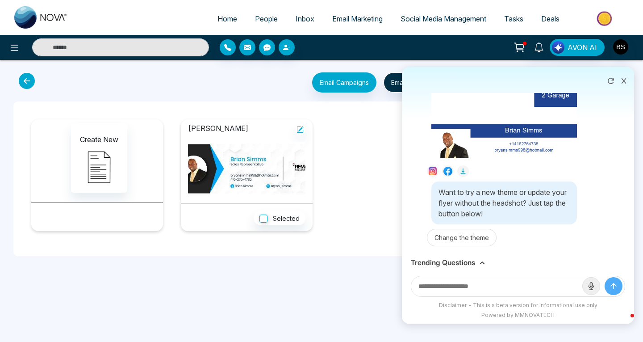
drag, startPoint x: 623, startPoint y: 77, endPoint x: 611, endPoint y: 81, distance: 12.1
click at [611, 81] on div at bounding box center [518, 80] width 232 height 26
drag, startPoint x: 611, startPoint y: 81, endPoint x: 623, endPoint y: 117, distance: 37.7
click at [623, 117] on div "Create a Just Listed Post For e12391018 Thank you for your response! Here is yo…" at bounding box center [518, 173] width 232 height 161
click at [612, 80] on icon at bounding box center [611, 81] width 6 height 6
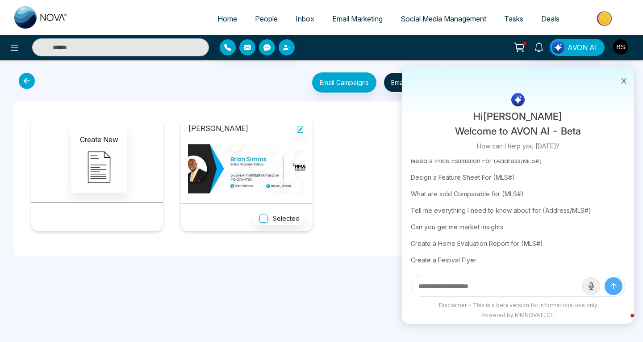
scroll to position [42, 0]
click at [520, 243] on div "Create a Home Evaluation Report for (MLS#)" at bounding box center [518, 242] width 214 height 17
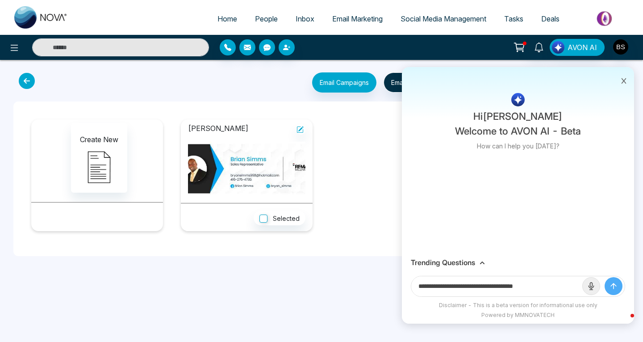
click at [557, 290] on input "**********" at bounding box center [496, 286] width 171 height 20
type input "**********"
click at [618, 289] on icon "submit" at bounding box center [613, 285] width 9 height 9
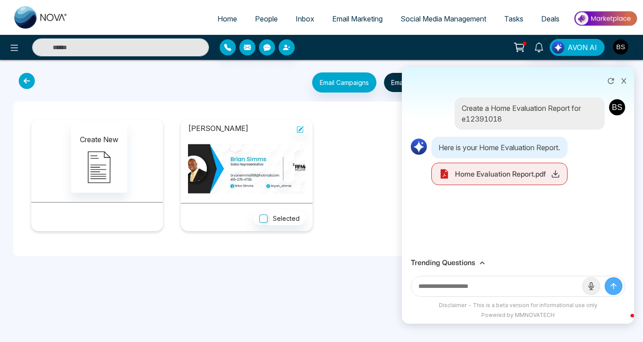
click at [517, 174] on span "Home Evaluation Report.pdf" at bounding box center [500, 173] width 91 height 11
click at [556, 173] on line at bounding box center [556, 173] width 0 height 4
click at [611, 80] on icon at bounding box center [611, 80] width 9 height 9
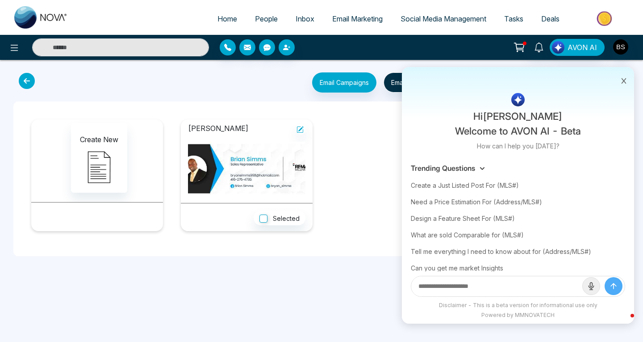
click at [624, 78] on icon at bounding box center [624, 81] width 6 height 6
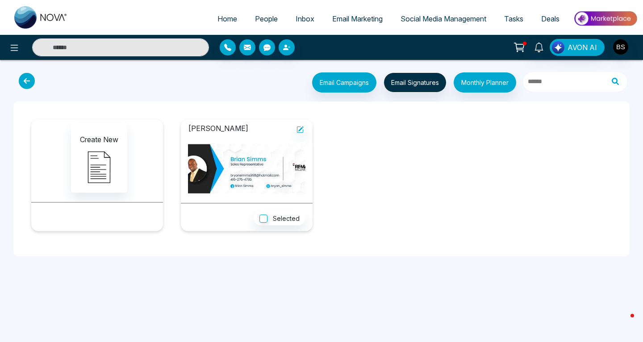
drag, startPoint x: 560, startPoint y: 135, endPoint x: 563, endPoint y: 88, distance: 47.9
click at [563, 88] on div "Email Campaigns Start from scratch? View my campaigns Email Signatures Monthly …" at bounding box center [321, 167] width 643 height 200
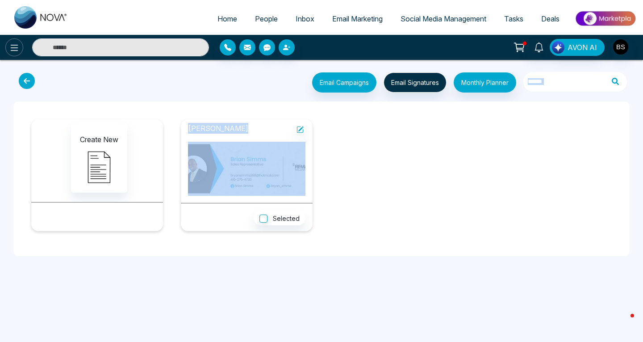
click at [13, 48] on icon at bounding box center [15, 48] width 8 height 6
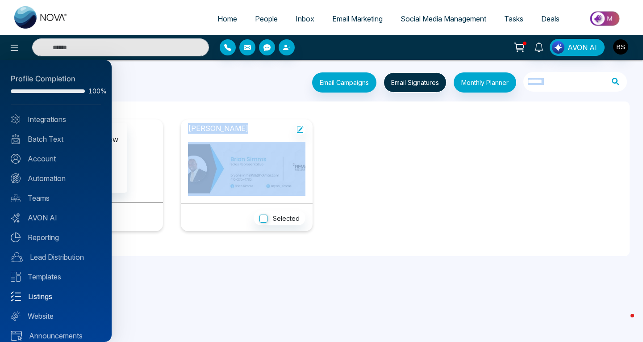
click at [35, 297] on link "Listings" at bounding box center [56, 296] width 90 height 11
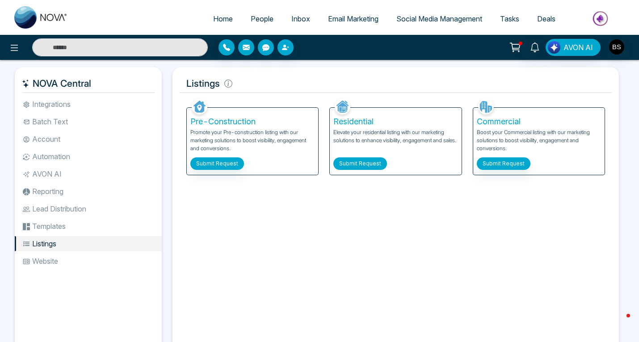
click at [347, 163] on button "Submit Request" at bounding box center [360, 163] width 54 height 13
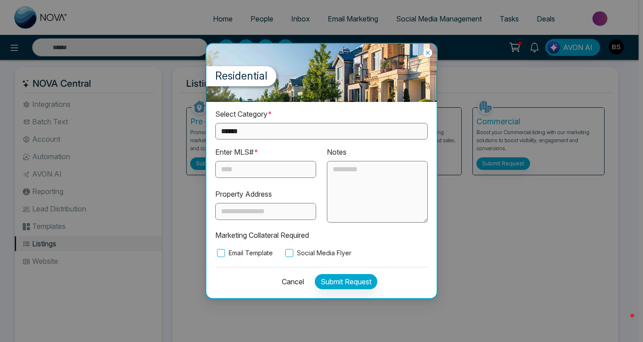
click at [270, 131] on select "**********" at bounding box center [321, 131] width 213 height 17
click at [460, 79] on div "**********" at bounding box center [321, 171] width 643 height 342
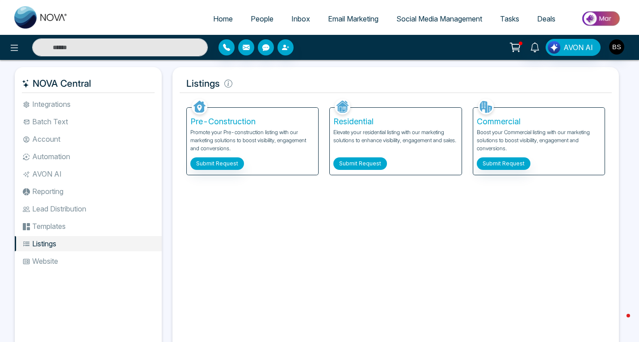
click at [357, 159] on button "Submit Request" at bounding box center [360, 163] width 54 height 13
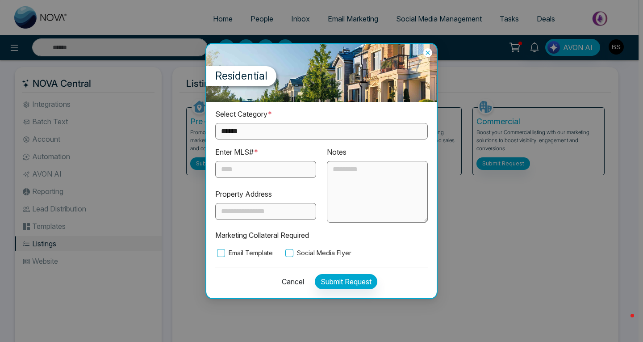
drag, startPoint x: 448, startPoint y: 82, endPoint x: 446, endPoint y: 76, distance: 6.4
click at [446, 76] on div "**********" at bounding box center [321, 171] width 643 height 342
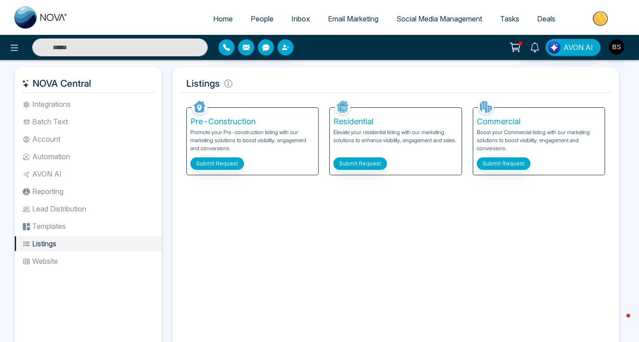
click at [55, 155] on li "Automation" at bounding box center [88, 156] width 147 height 15
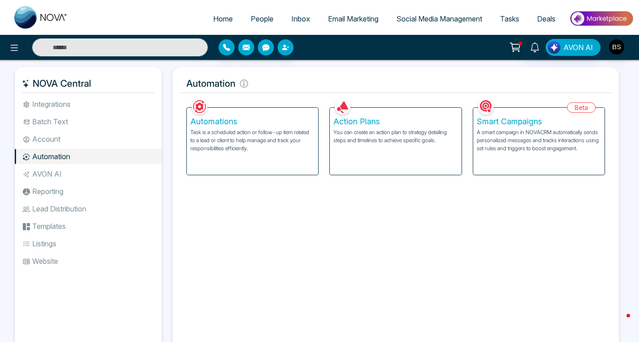
click at [522, 135] on p "A smart campaign in NOVACRM automatically sends personalized messages and track…" at bounding box center [539, 140] width 124 height 24
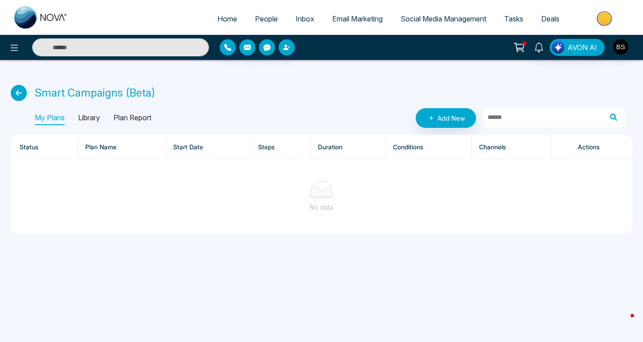
click at [94, 114] on p "Library" at bounding box center [89, 118] width 22 height 14
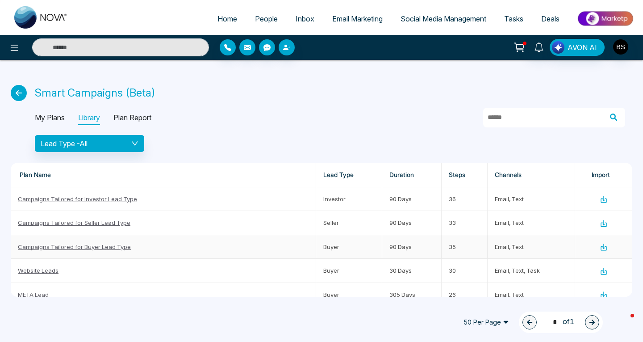
click at [117, 245] on link "Campaigns Tailored for Buyer Lead Type" at bounding box center [74, 246] width 113 height 7
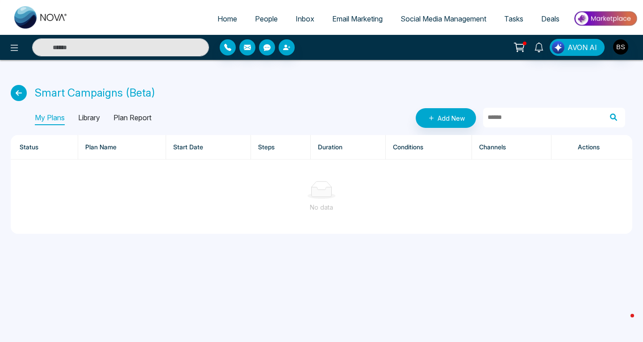
click at [88, 117] on p "Library" at bounding box center [89, 118] width 22 height 14
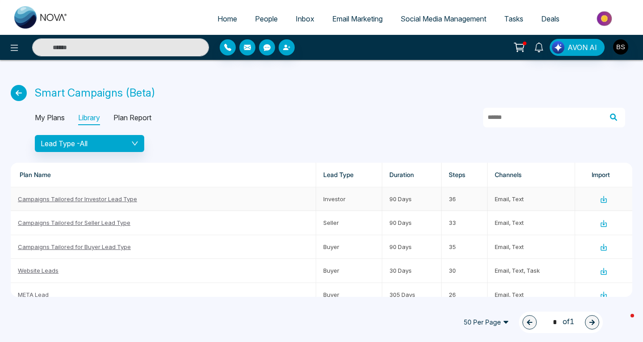
click at [600, 200] on icon at bounding box center [604, 199] width 8 height 8
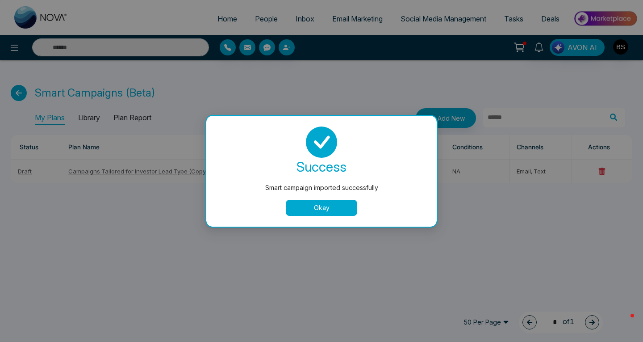
click at [322, 204] on button "Okay" at bounding box center [321, 208] width 71 height 16
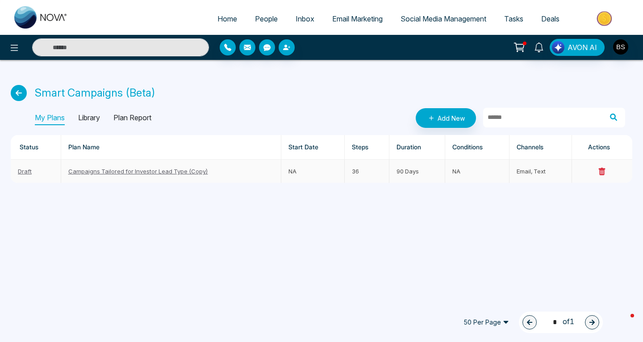
click at [111, 172] on link "Campaigns Tailored for Investor Lead Type (Copy)" at bounding box center [138, 170] width 140 height 7
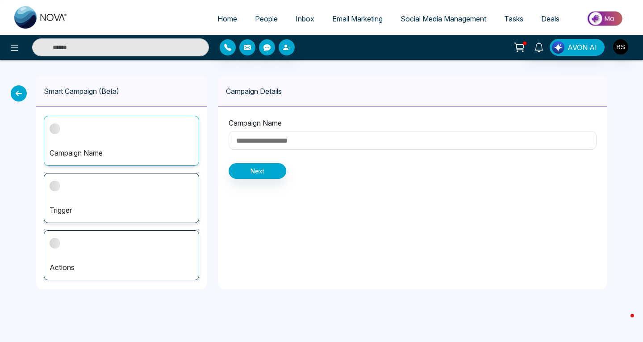
type input "**********"
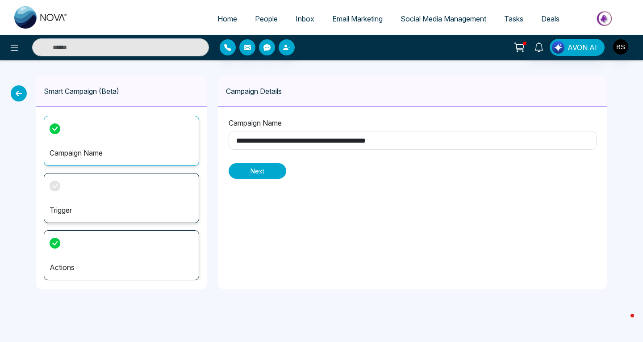
click at [254, 176] on button "Next" at bounding box center [258, 171] width 58 height 16
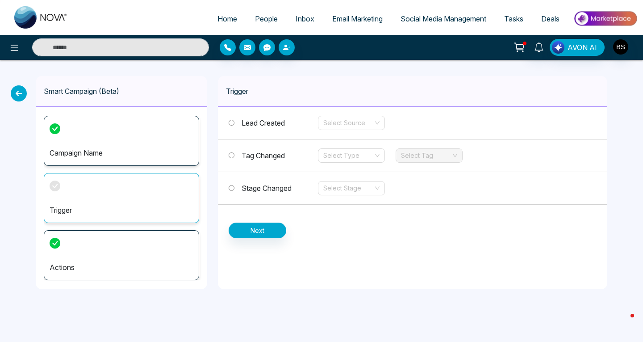
click at [289, 195] on div "Stage Changed Select Stage" at bounding box center [412, 188] width 389 height 33
click at [261, 227] on button "Next" at bounding box center [258, 230] width 58 height 16
click at [381, 123] on div "Select Source" at bounding box center [351, 123] width 67 height 14
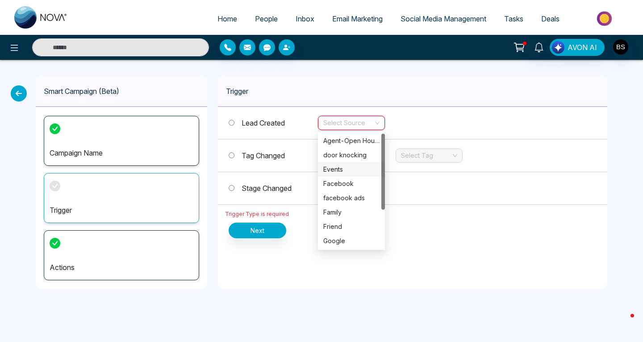
click at [348, 168] on div "Events" at bounding box center [351, 169] width 56 height 10
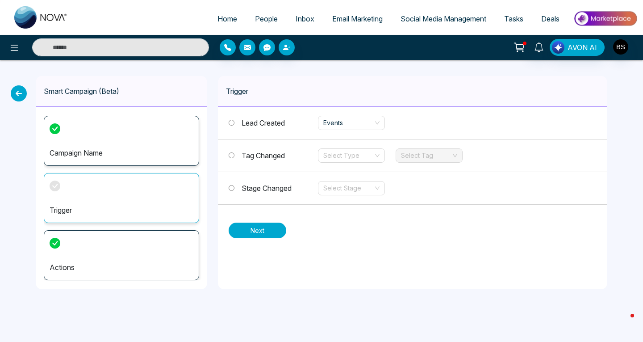
click at [264, 226] on button "Next" at bounding box center [258, 230] width 58 height 16
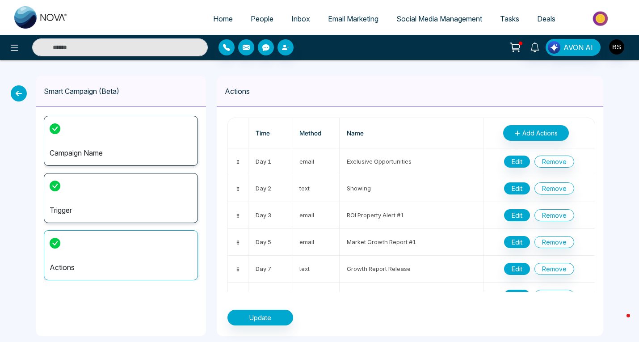
drag, startPoint x: 595, startPoint y: 289, endPoint x: 607, endPoint y: 268, distance: 24.2
click at [607, 268] on div "Smart Campaign (Beta) Campaign Name Trigger Actions Actions Time Method Name Ad…" at bounding box center [319, 206] width 639 height 292
click at [517, 159] on button "Edit" at bounding box center [517, 161] width 26 height 12
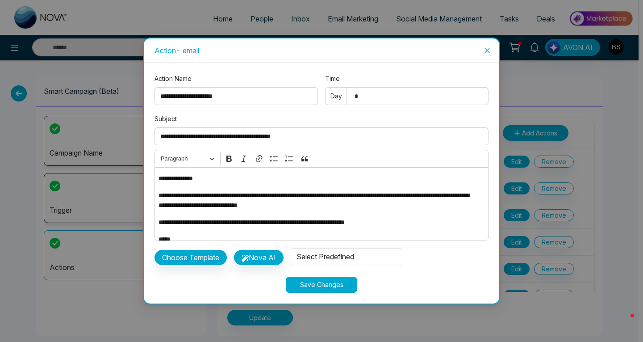
click at [473, 40] on div "Action - email" at bounding box center [322, 50] width 356 height 25
click at [489, 49] on icon "close" at bounding box center [487, 50] width 7 height 7
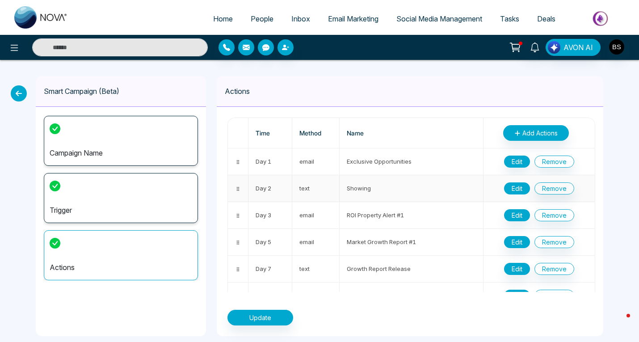
click at [515, 187] on button "Edit" at bounding box center [517, 188] width 26 height 12
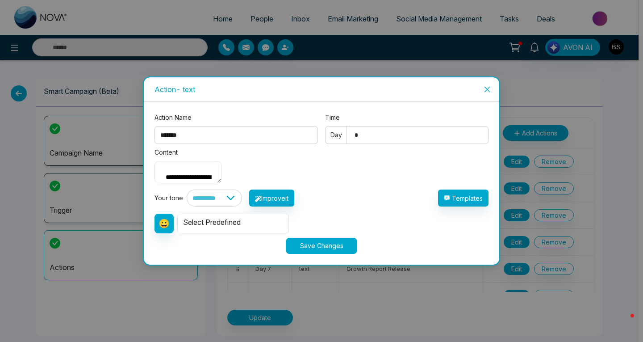
click at [487, 86] on icon "close" at bounding box center [487, 89] width 7 height 7
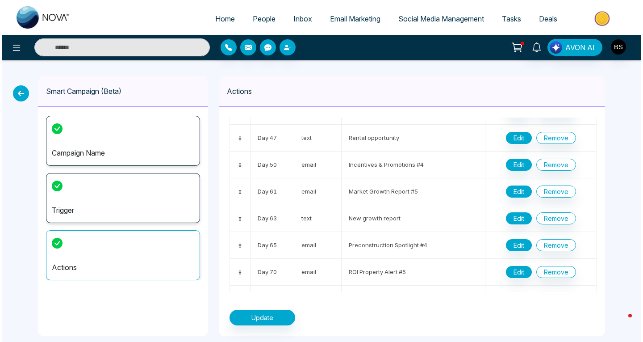
scroll to position [661, 0]
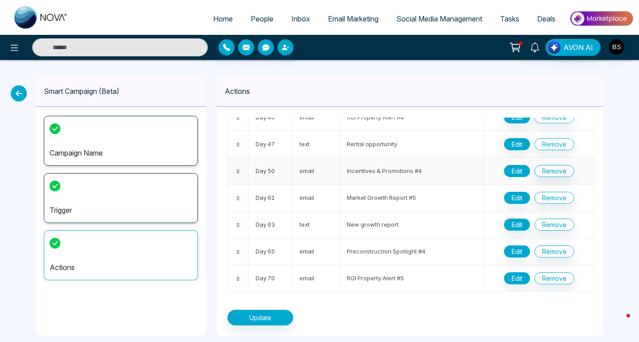
click at [513, 171] on button "Edit" at bounding box center [517, 171] width 26 height 12
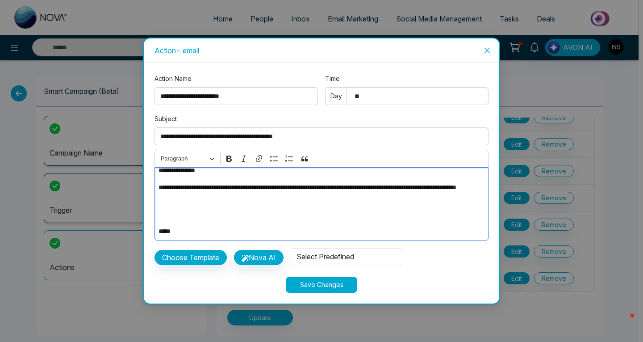
scroll to position [0, 0]
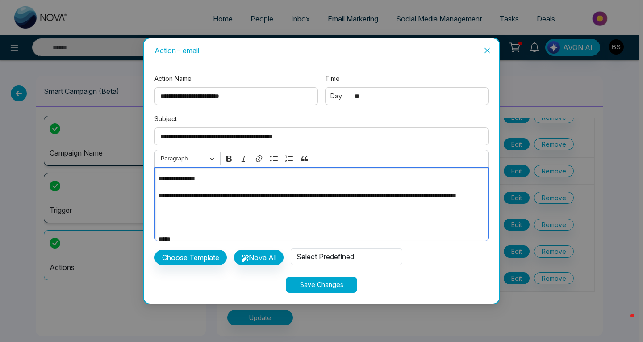
click at [483, 236] on div "**********" at bounding box center [322, 204] width 334 height 74
click at [322, 258] on div "Select Predefined" at bounding box center [347, 256] width 112 height 17
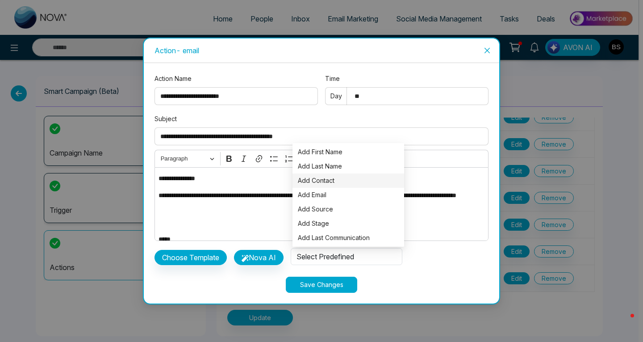
click at [327, 182] on span "Add Contact" at bounding box center [348, 181] width 101 height 10
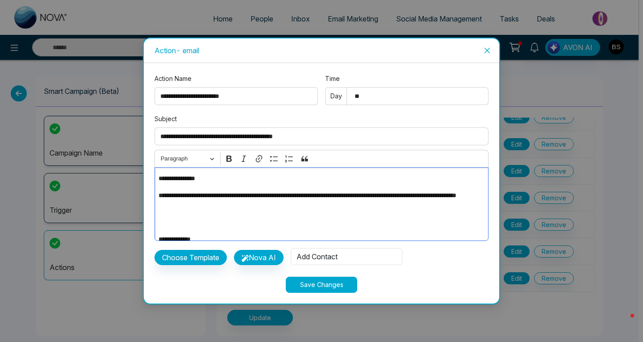
drag, startPoint x: 327, startPoint y: 182, endPoint x: 438, endPoint y: 84, distance: 148.1
click at [438, 84] on div "**********" at bounding box center [322, 173] width 334 height 199
drag, startPoint x: 455, startPoint y: 73, endPoint x: 483, endPoint y: 74, distance: 28.2
click at [483, 74] on div "**********" at bounding box center [322, 183] width 356 height 241
click at [487, 50] on icon "close" at bounding box center [487, 50] width 5 height 5
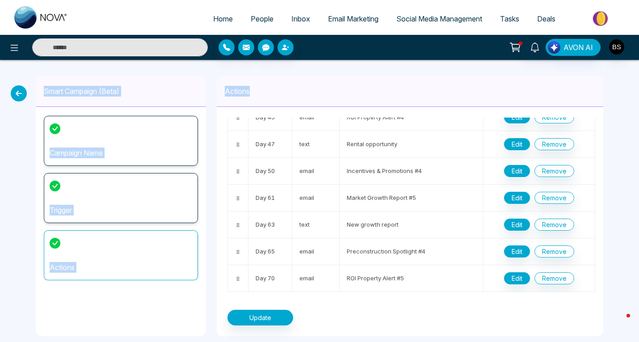
drag, startPoint x: 487, startPoint y: 50, endPoint x: 487, endPoint y: 70, distance: 19.7
click at [487, 70] on div "Home People Inbox Email Marketing Social Media Management Tasks Deals AVON AI S…" at bounding box center [319, 176] width 639 height 352
click at [487, 69] on div "Smart Campaign (Beta) Campaign Name Trigger Actions Actions Time Method Name Ad…" at bounding box center [319, 206] width 639 height 292
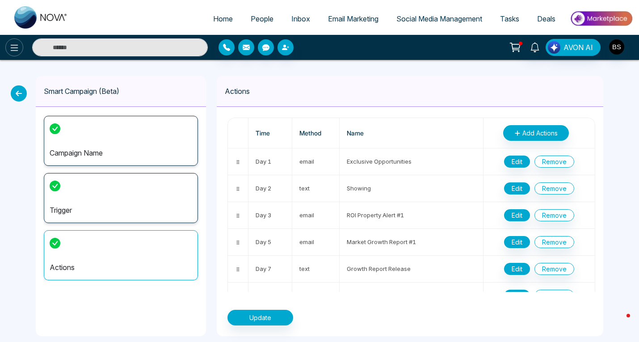
click at [16, 43] on icon at bounding box center [14, 47] width 11 height 11
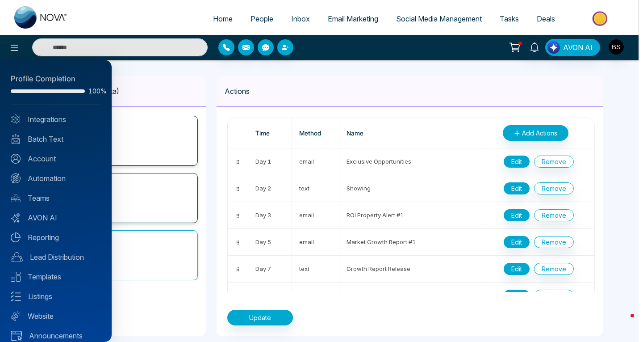
click at [90, 48] on div at bounding box center [321, 171] width 643 height 342
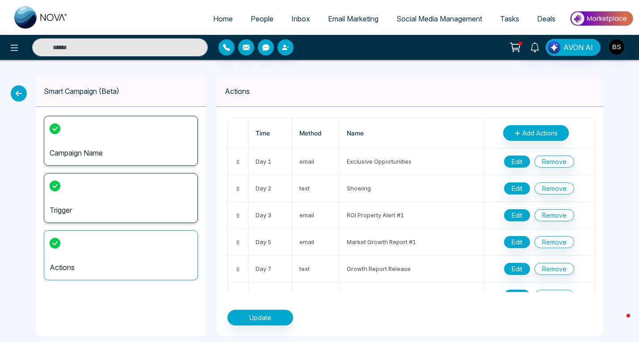
click at [364, 41] on div at bounding box center [292, 47] width 149 height 16
click at [268, 317] on button "Update" at bounding box center [260, 318] width 66 height 16
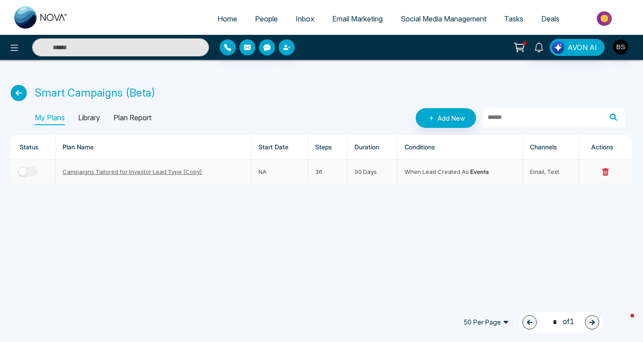
drag, startPoint x: 23, startPoint y: 171, endPoint x: 54, endPoint y: 171, distance: 30.4
click at [54, 171] on td at bounding box center [33, 171] width 45 height 24
click at [22, 170] on div "button" at bounding box center [23, 171] width 8 height 8
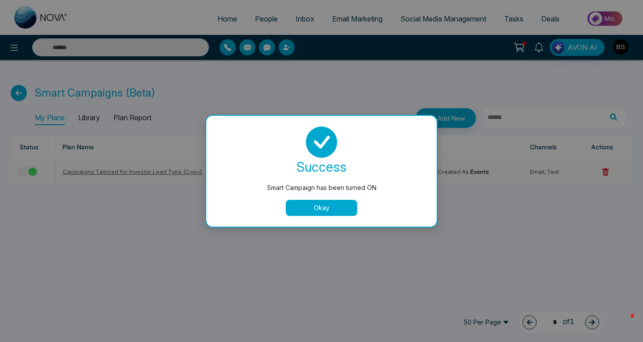
click at [306, 207] on button "Okay" at bounding box center [321, 208] width 71 height 16
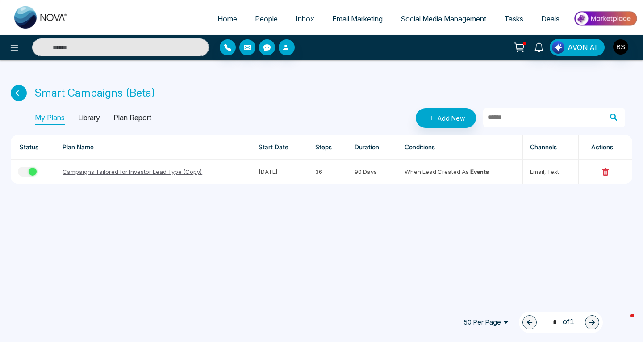
click at [406, 330] on div "50 Per Page 1 * of 1" at bounding box center [304, 321] width 598 height 21
